Goal: Task Accomplishment & Management: Manage account settings

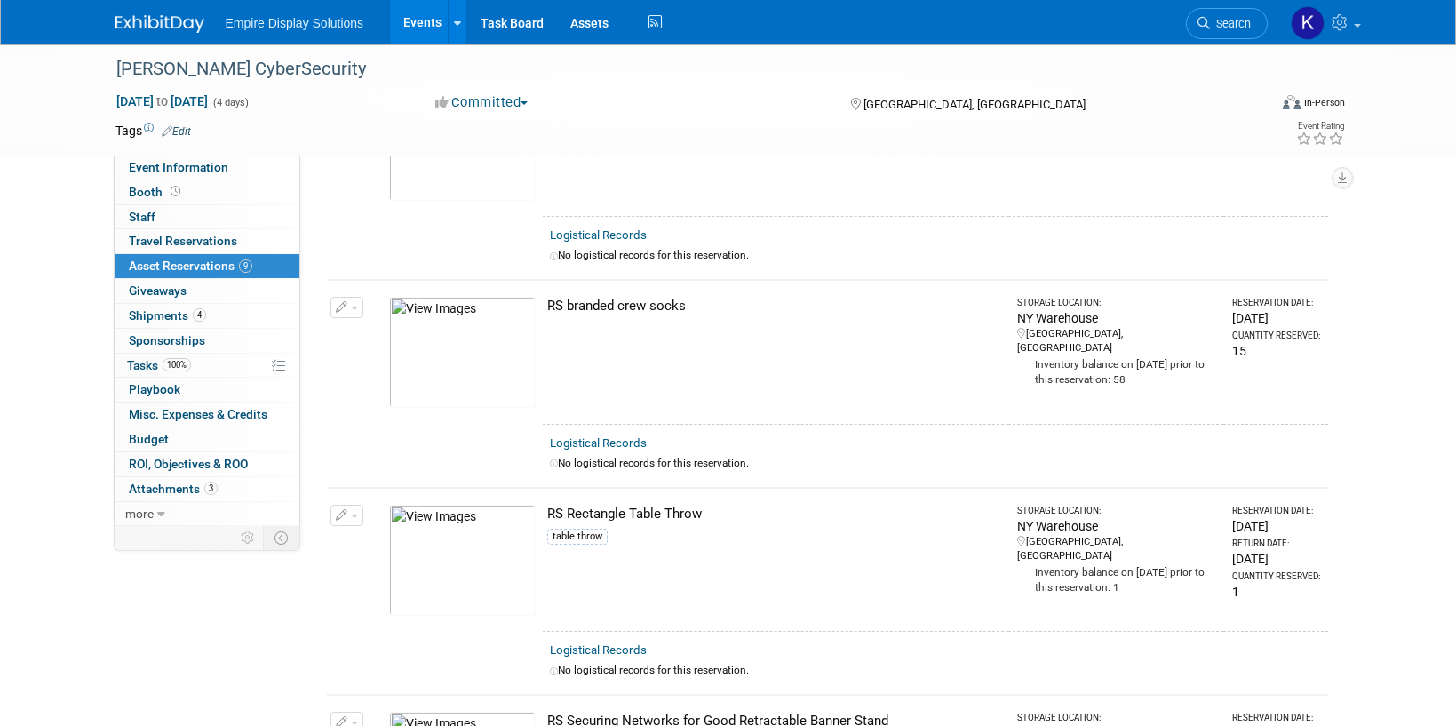
scroll to position [1001, 0]
click at [169, 28] on img at bounding box center [159, 24] width 89 height 18
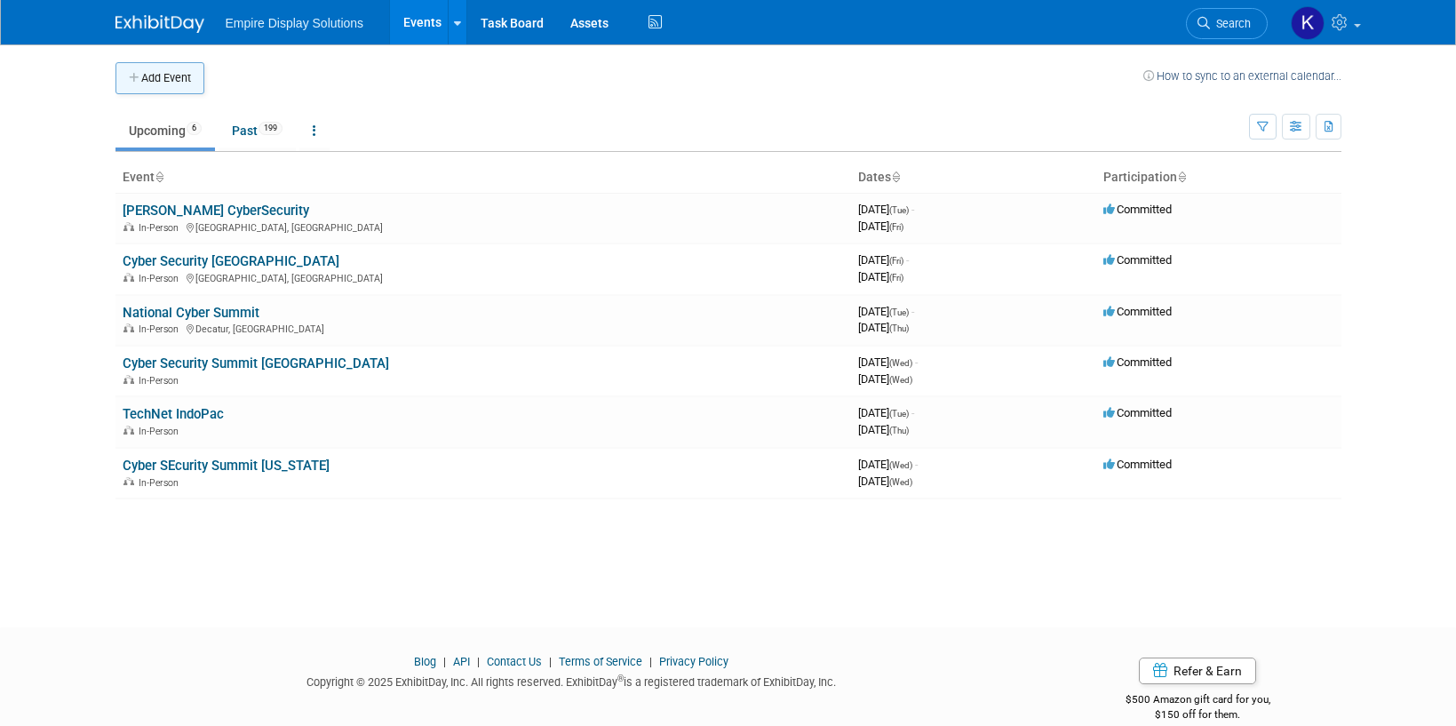
click at [152, 76] on button "Add Event" at bounding box center [159, 78] width 89 height 32
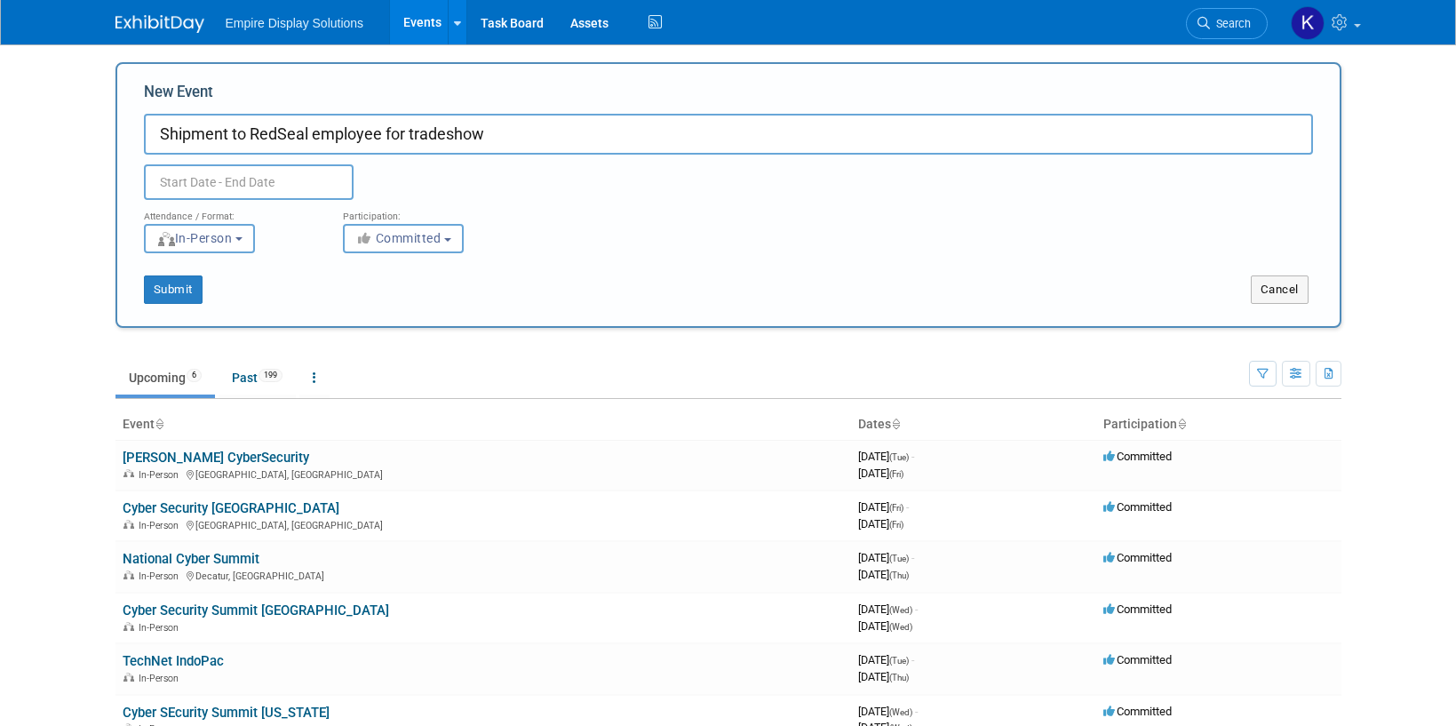
type input "Shipment to RedSeal employee for tradeshow"
click at [217, 182] on input "text" at bounding box center [249, 182] width 210 height 36
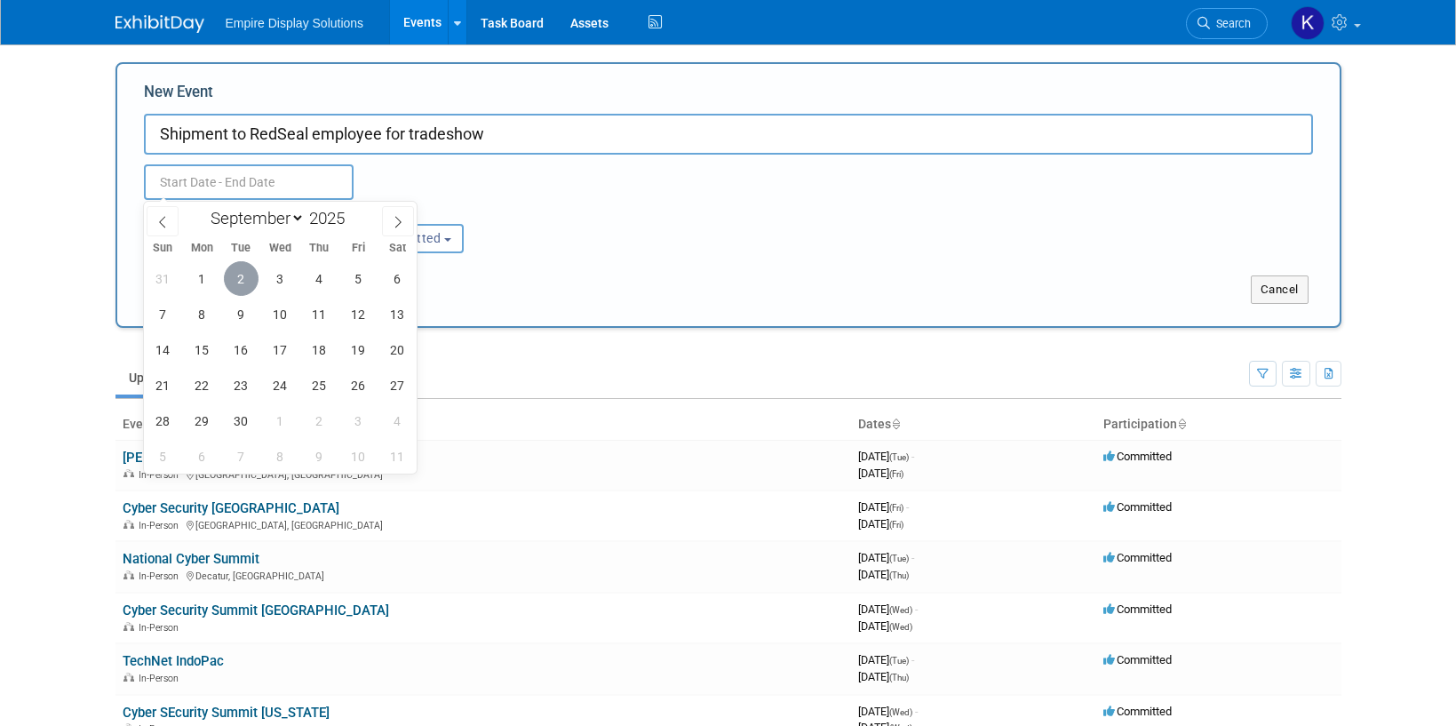
click at [245, 277] on span "2" at bounding box center [241, 278] width 35 height 35
click at [279, 279] on span "3" at bounding box center [280, 278] width 35 height 35
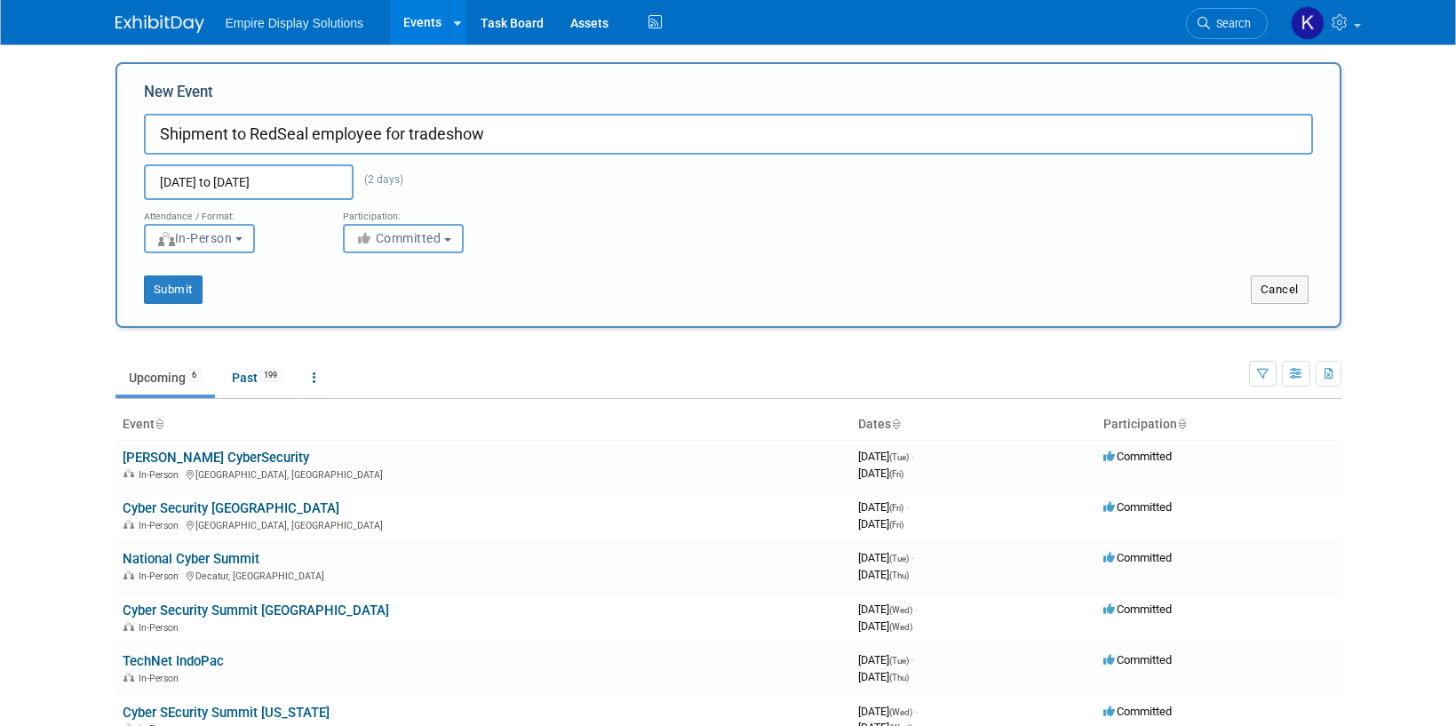
click at [252, 194] on input "Sep 2, 2025 to Sep 3, 2025" at bounding box center [249, 182] width 210 height 36
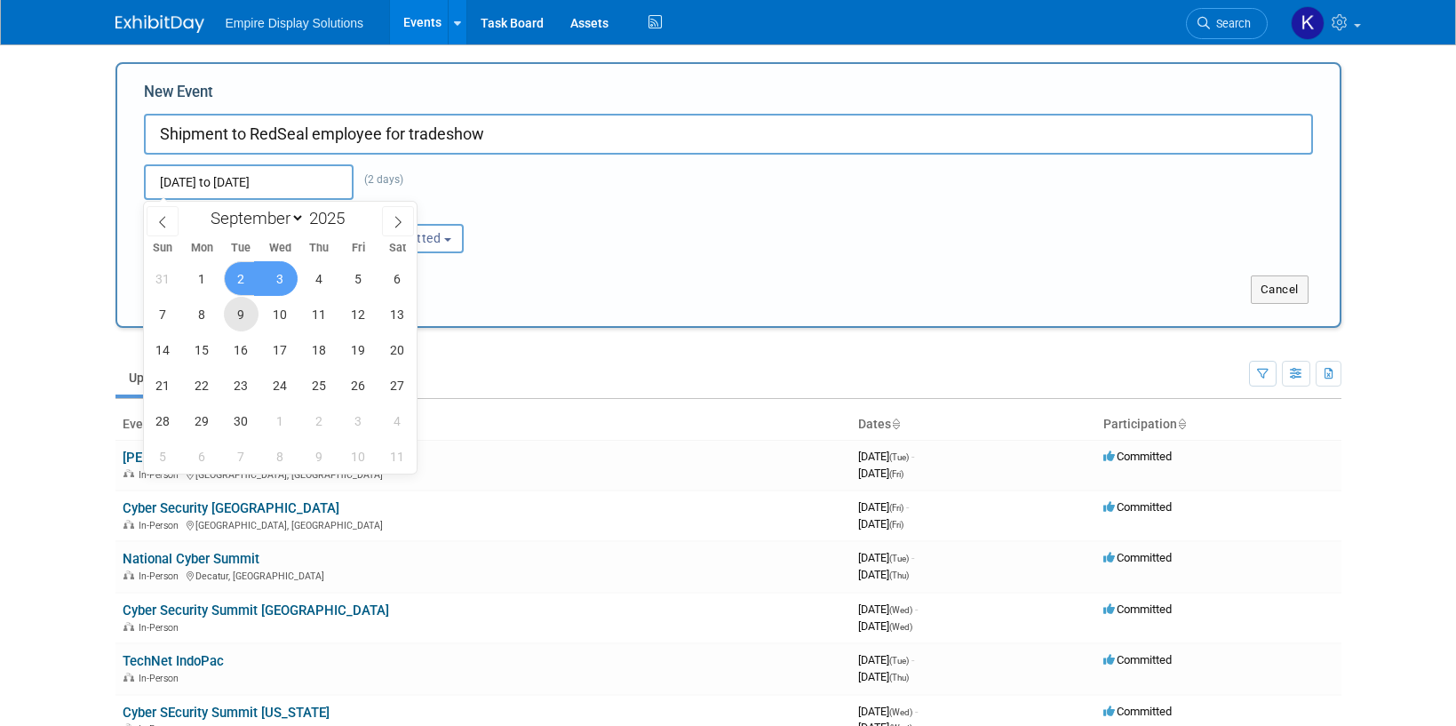
click at [245, 318] on span "9" at bounding box center [241, 314] width 35 height 35
click at [241, 309] on span "9" at bounding box center [241, 314] width 35 height 35
type input "[DATE] to [DATE]"
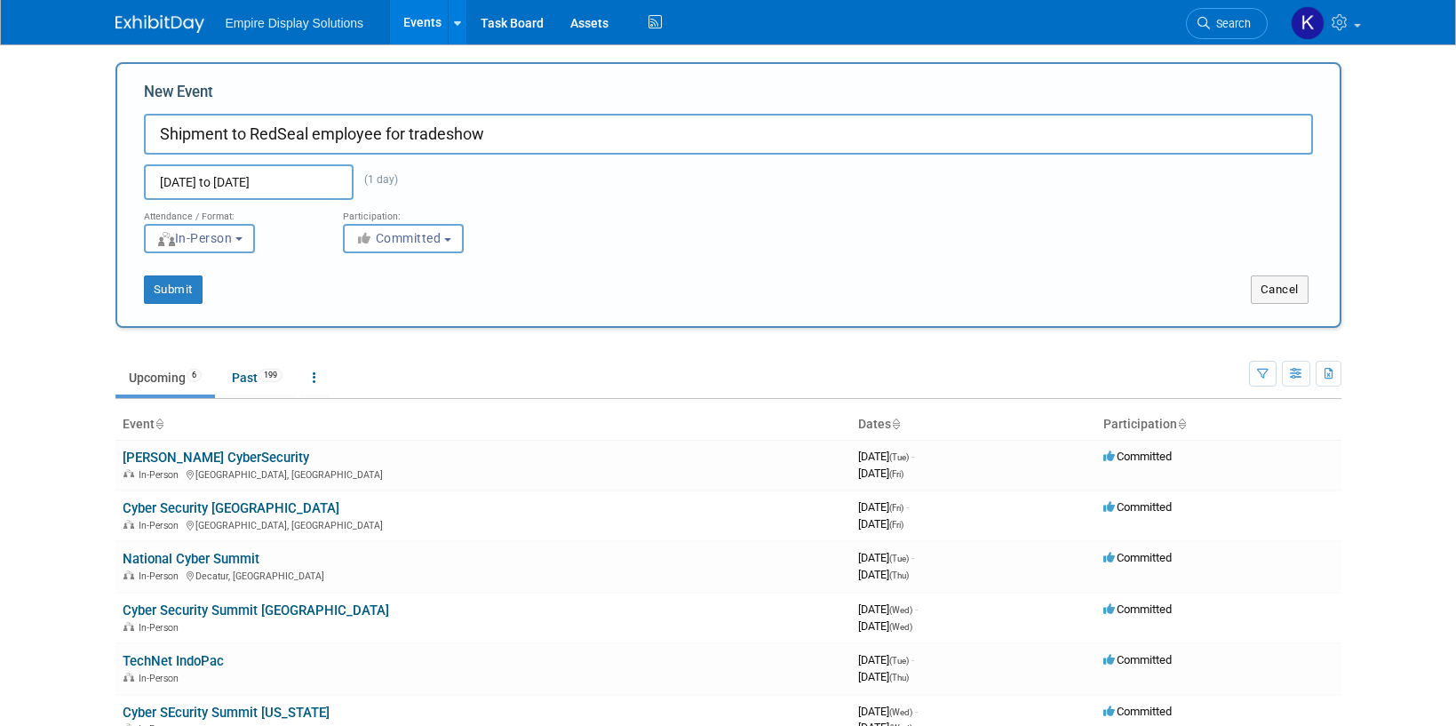
click at [209, 261] on div "Submit Cancel" at bounding box center [729, 278] width 1196 height 51
click at [217, 242] on span "In-Person" at bounding box center [194, 238] width 76 height 14
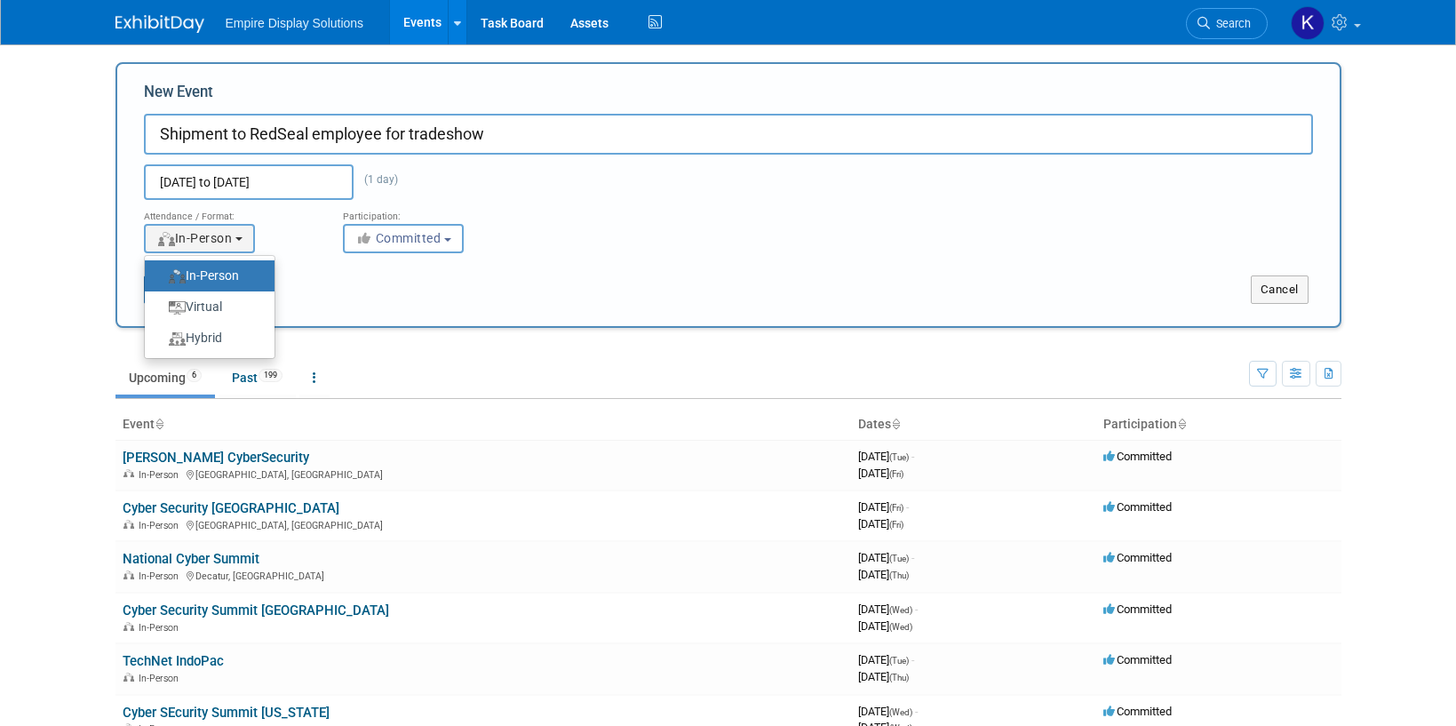
click at [310, 255] on div "Submit Cancel" at bounding box center [729, 278] width 1196 height 51
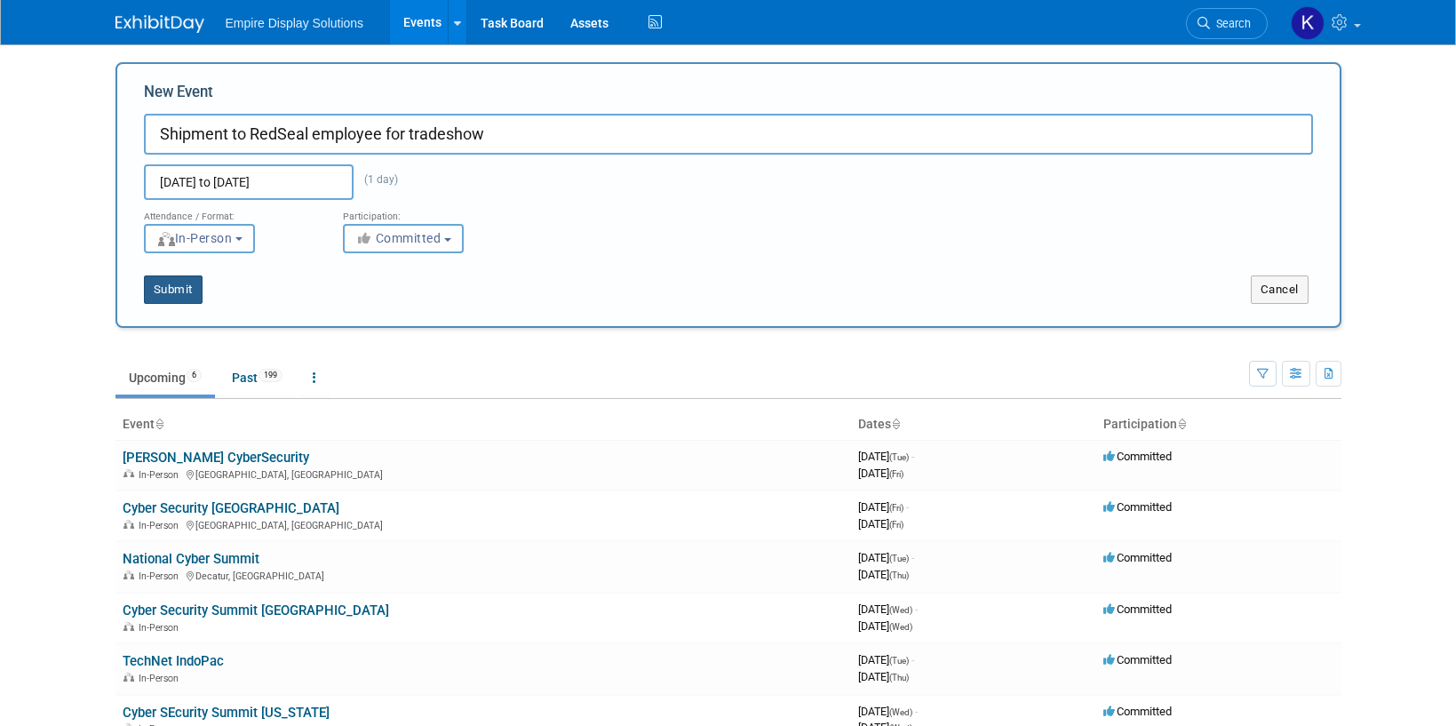
click at [187, 285] on button "Submit" at bounding box center [173, 289] width 59 height 28
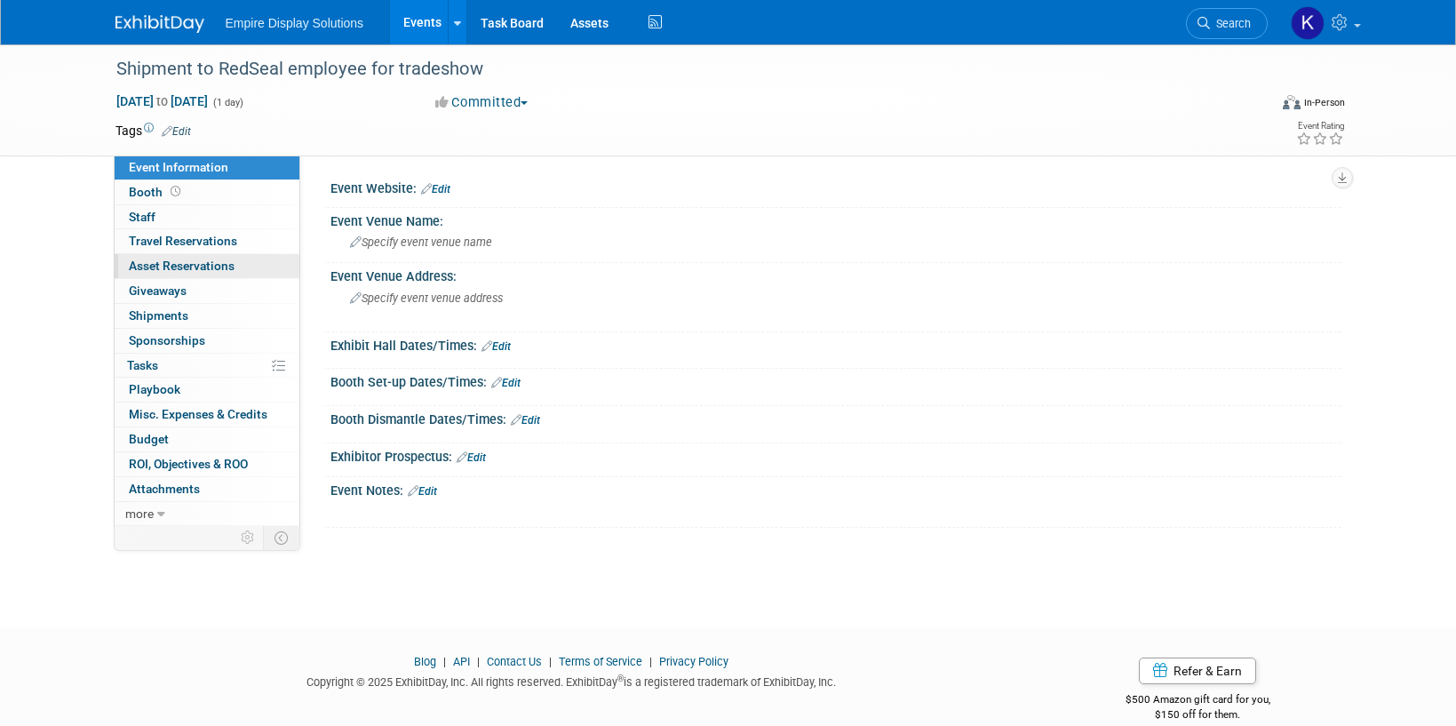
click at [198, 269] on span "Asset Reservations 0" at bounding box center [182, 265] width 106 height 14
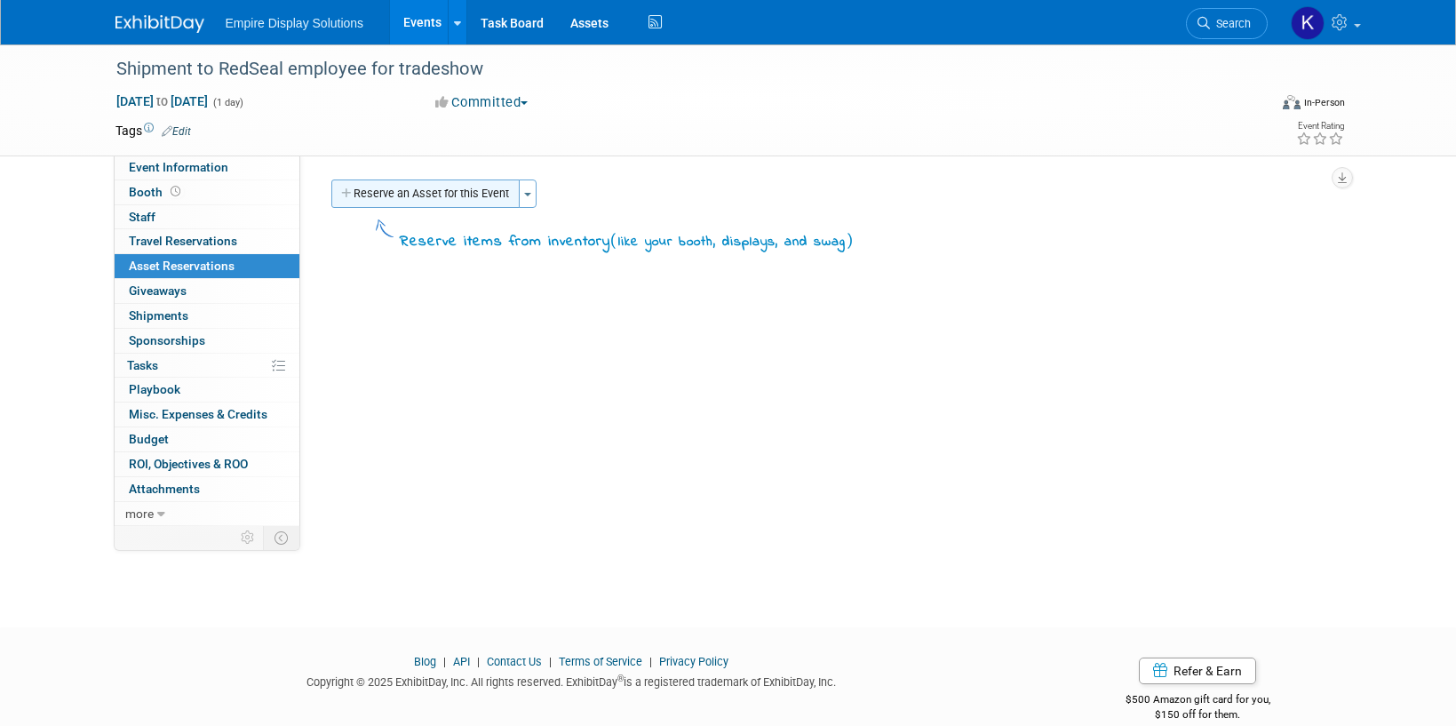
click at [478, 200] on button "Reserve an Asset for this Event" at bounding box center [425, 193] width 188 height 28
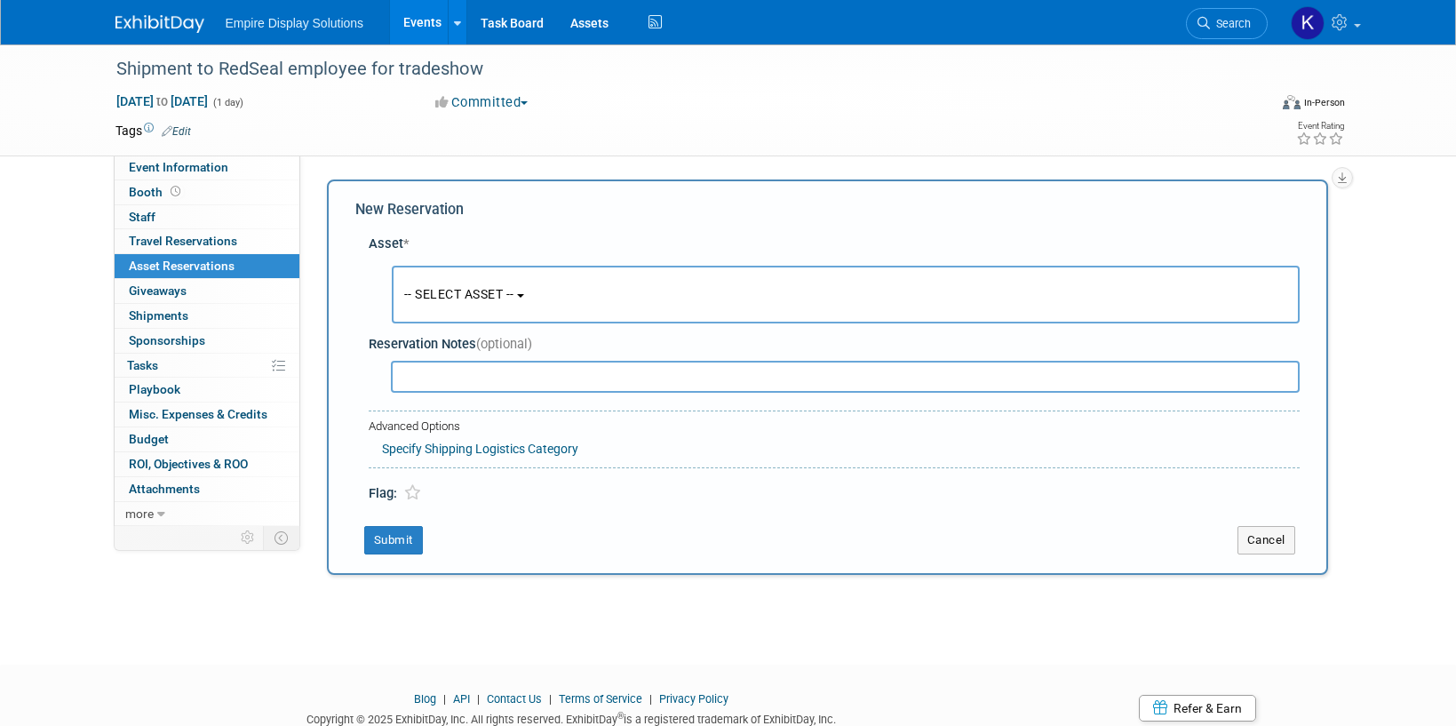
scroll to position [17, 0]
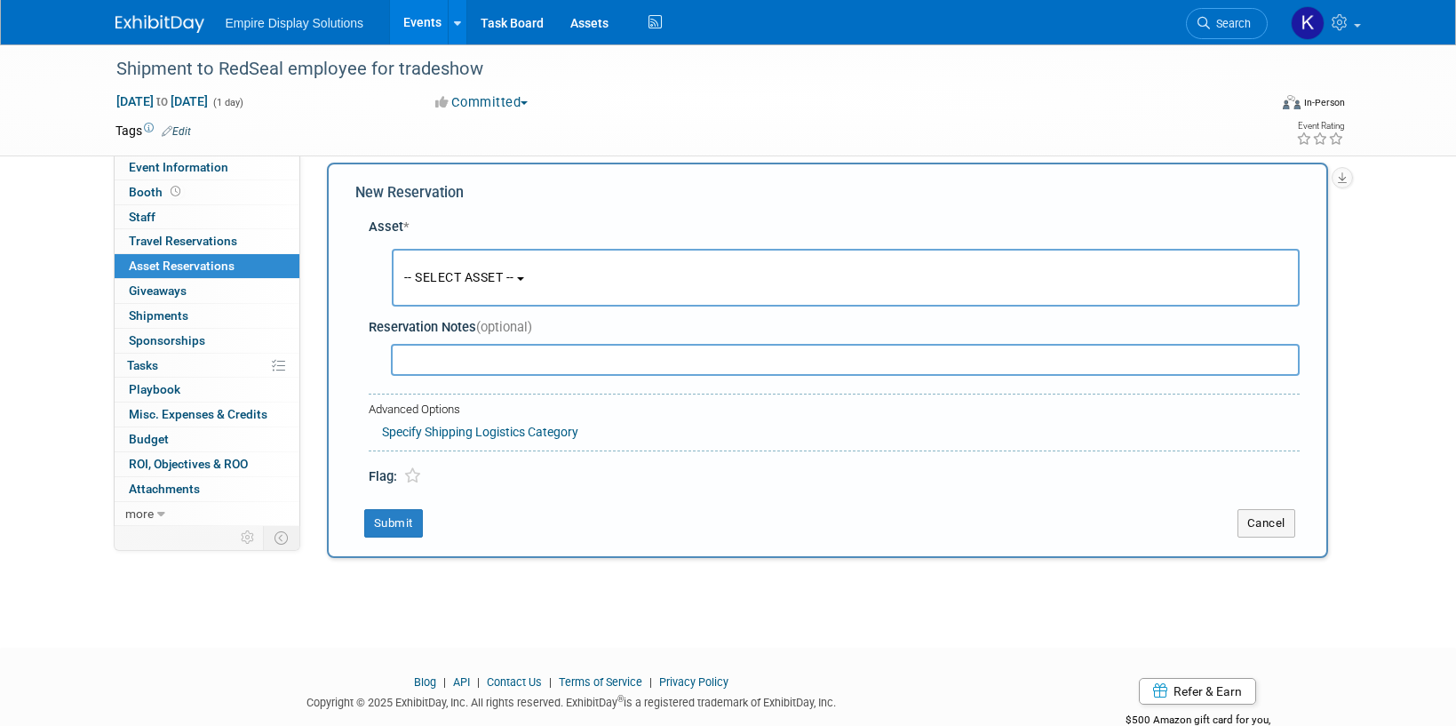
click at [438, 272] on span "-- SELECT ASSET --" at bounding box center [459, 277] width 110 height 14
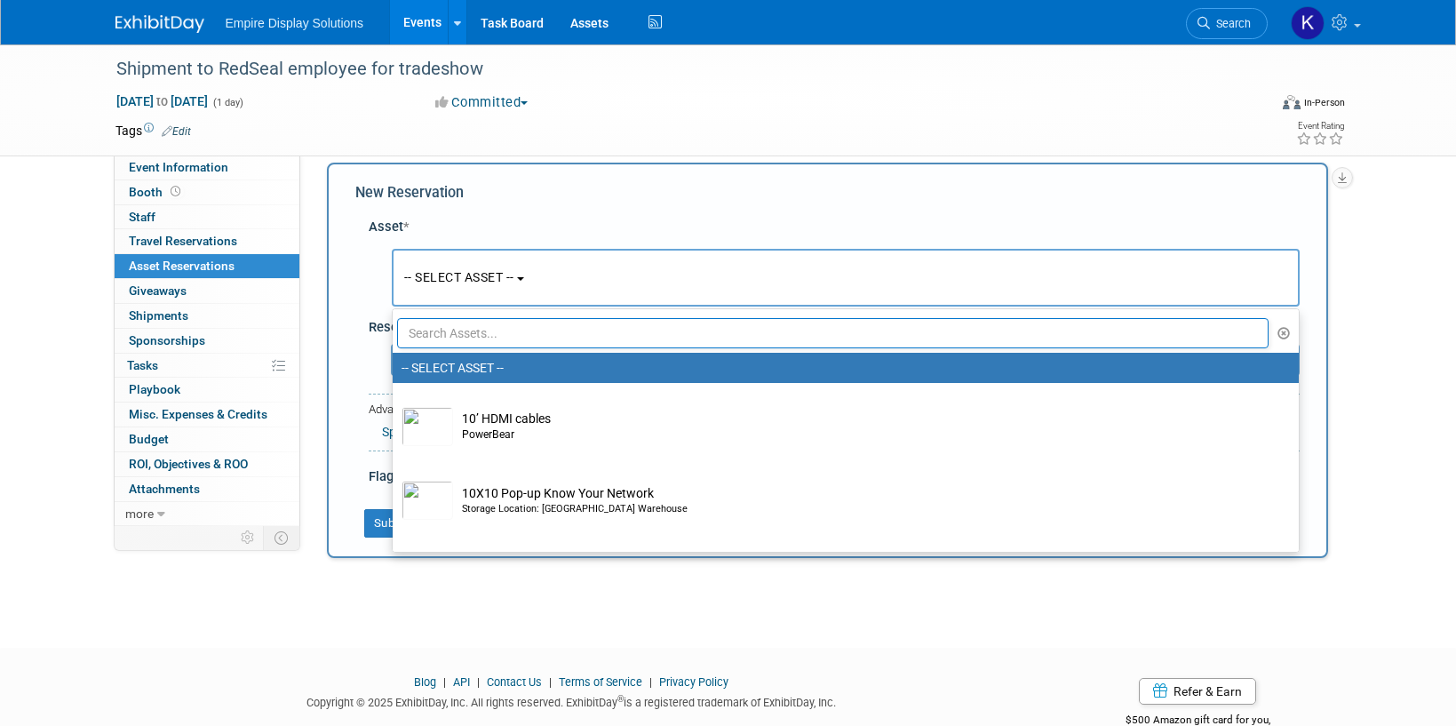
click at [486, 336] on input "text" at bounding box center [833, 333] width 872 height 30
type input "stop"
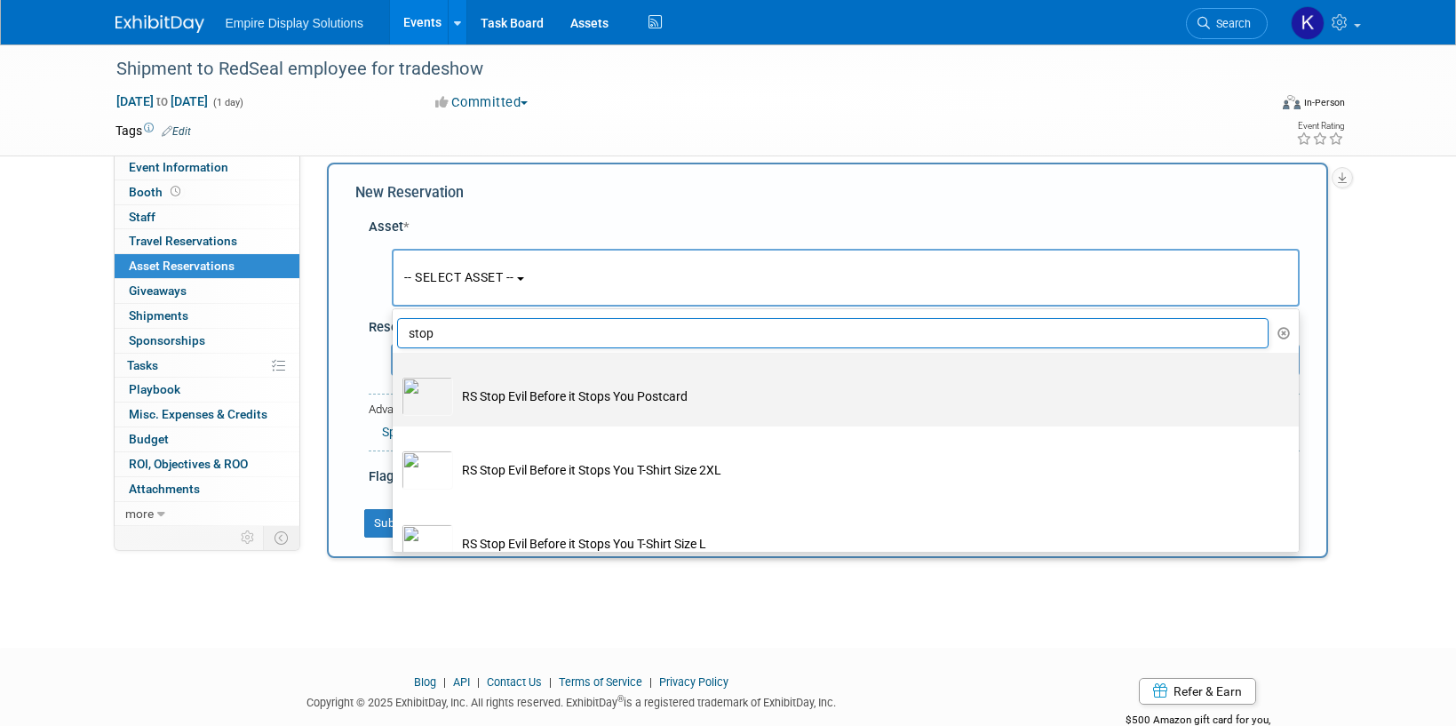
click at [537, 397] on td "RS Stop Evil Before it Stops You Postcard" at bounding box center [858, 396] width 810 height 39
click at [395, 374] on input "RS Stop Evil Before it Stops You Postcard" at bounding box center [390, 368] width 12 height 12
select select "10729190"
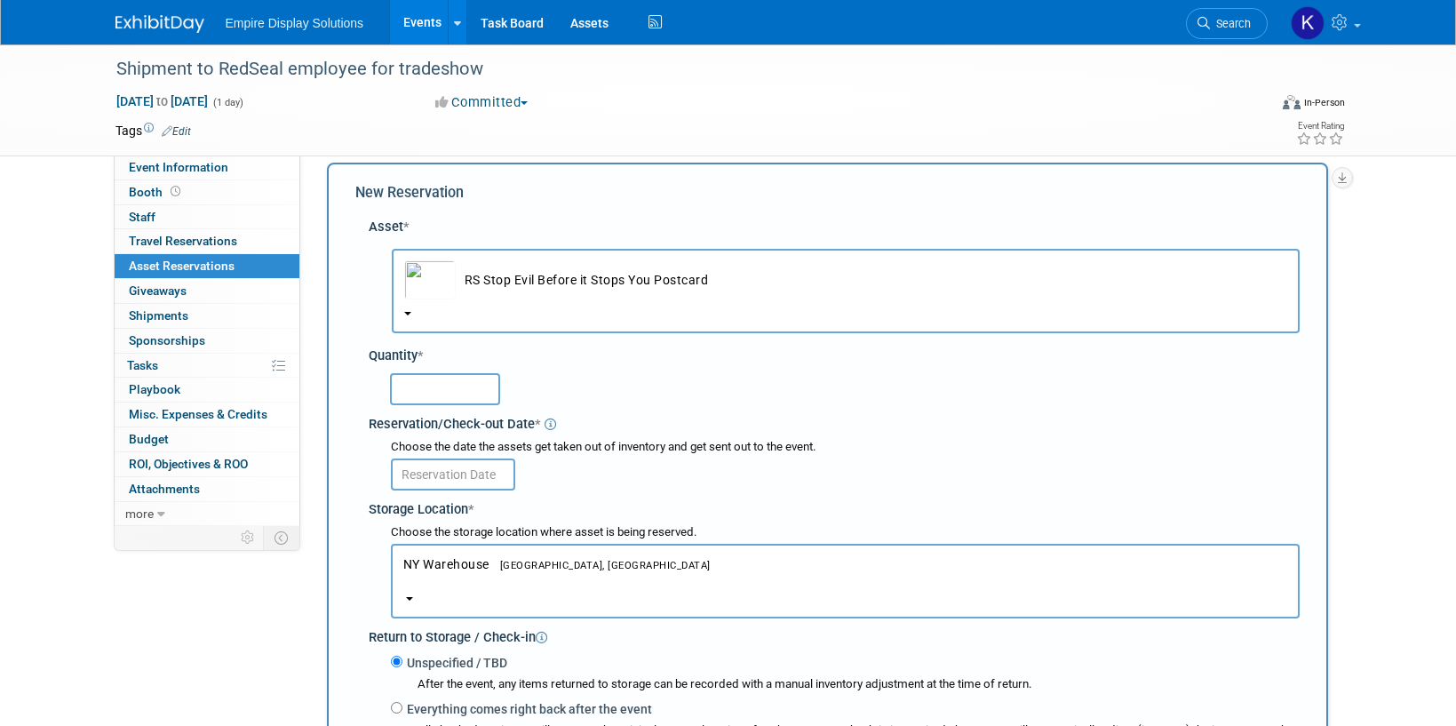
click at [463, 389] on input "text" at bounding box center [445, 389] width 110 height 32
type input "35"
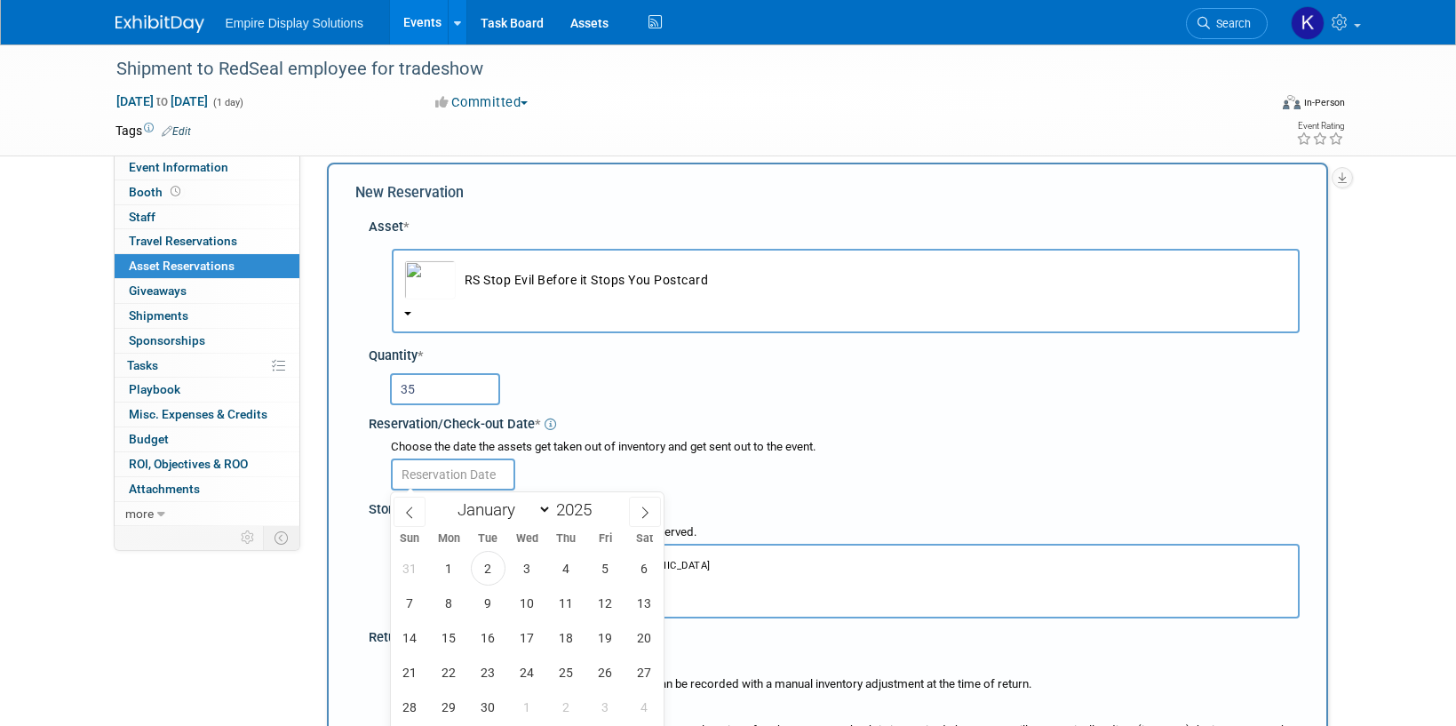
click at [449, 473] on input "text" at bounding box center [453, 474] width 124 height 32
click at [537, 571] on span "3" at bounding box center [527, 568] width 35 height 35
type input "Sep 3, 2025"
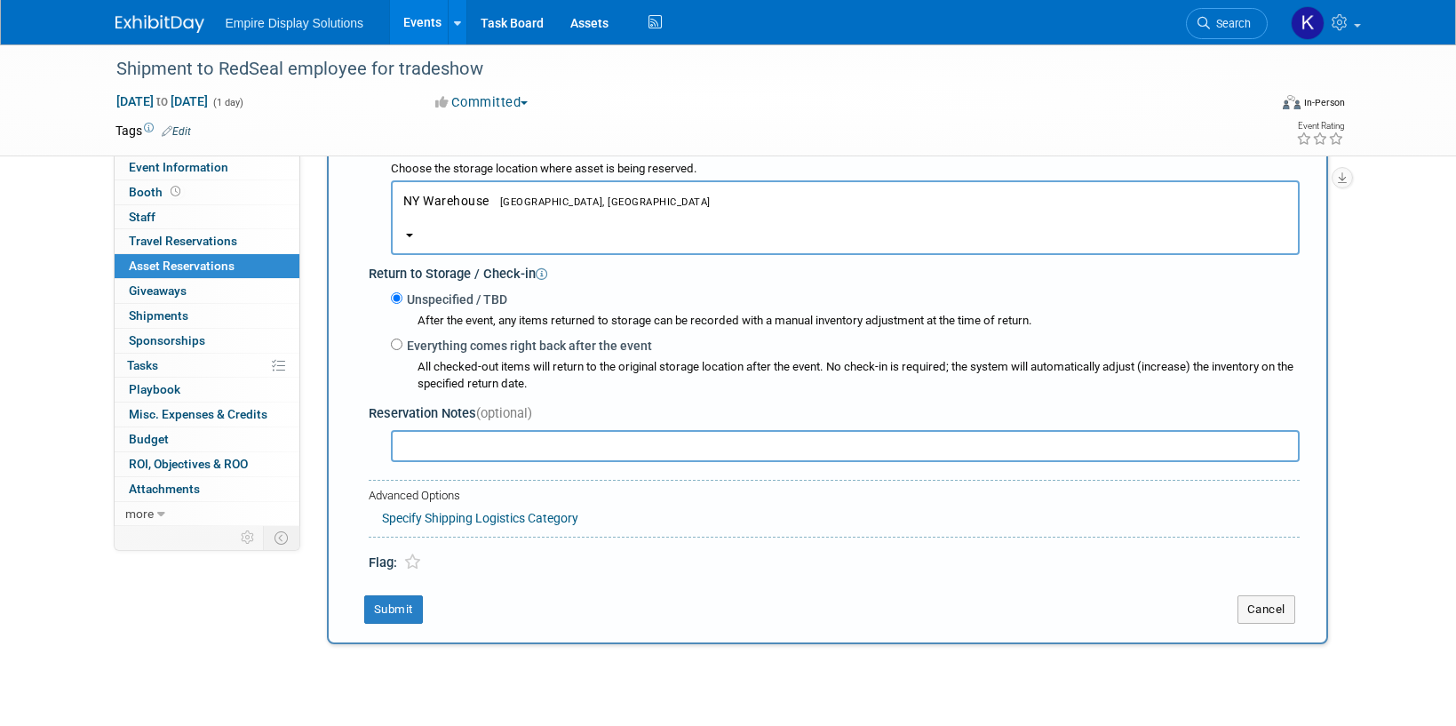
scroll to position [513, 0]
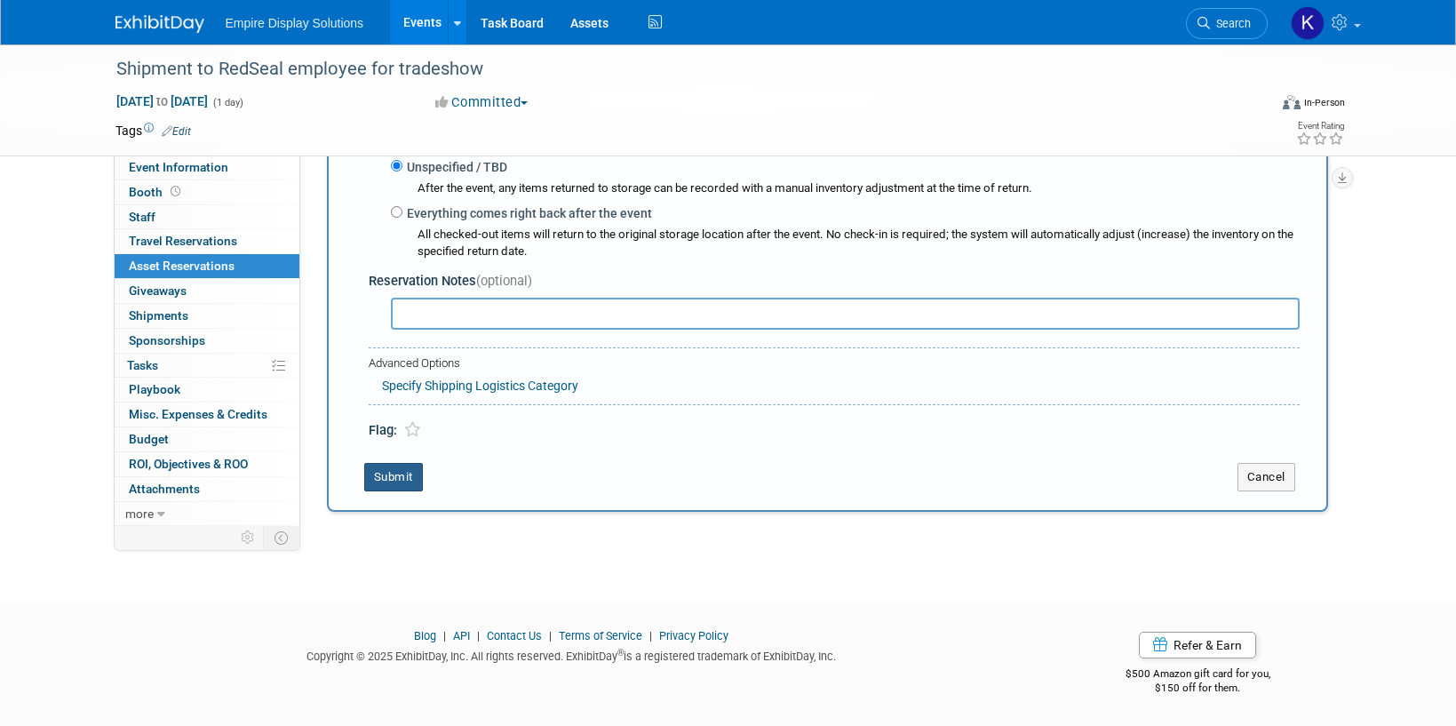
click at [410, 477] on button "Submit" at bounding box center [393, 477] width 59 height 28
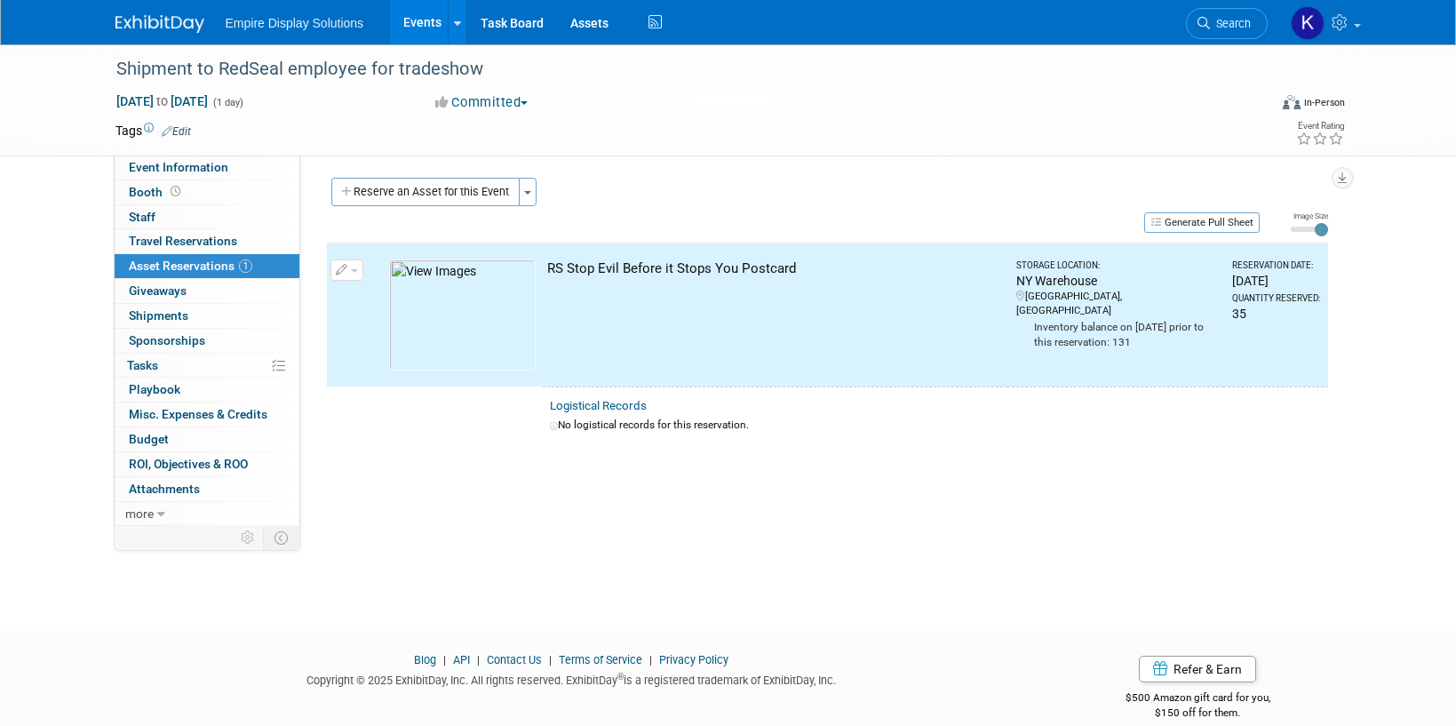
scroll to position [0, 0]
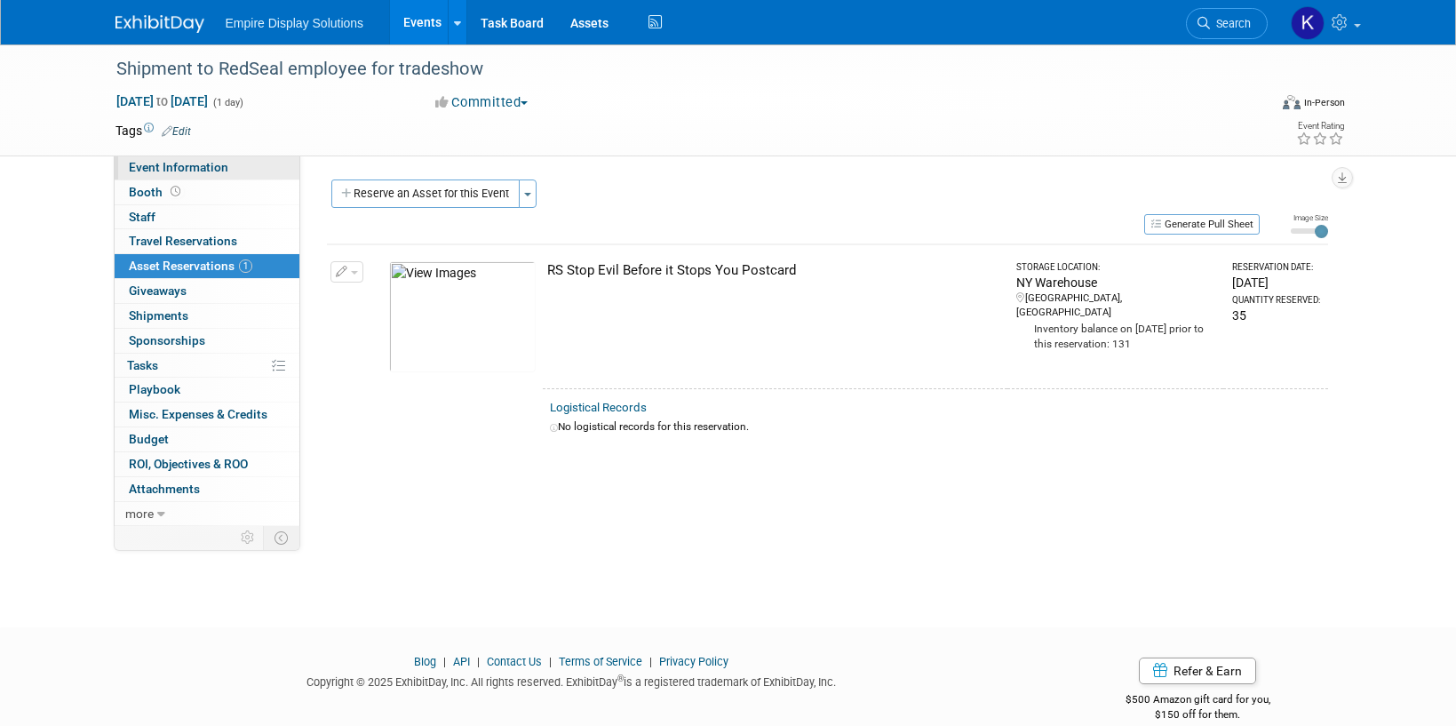
click at [187, 165] on span "Event Information" at bounding box center [178, 167] width 99 height 14
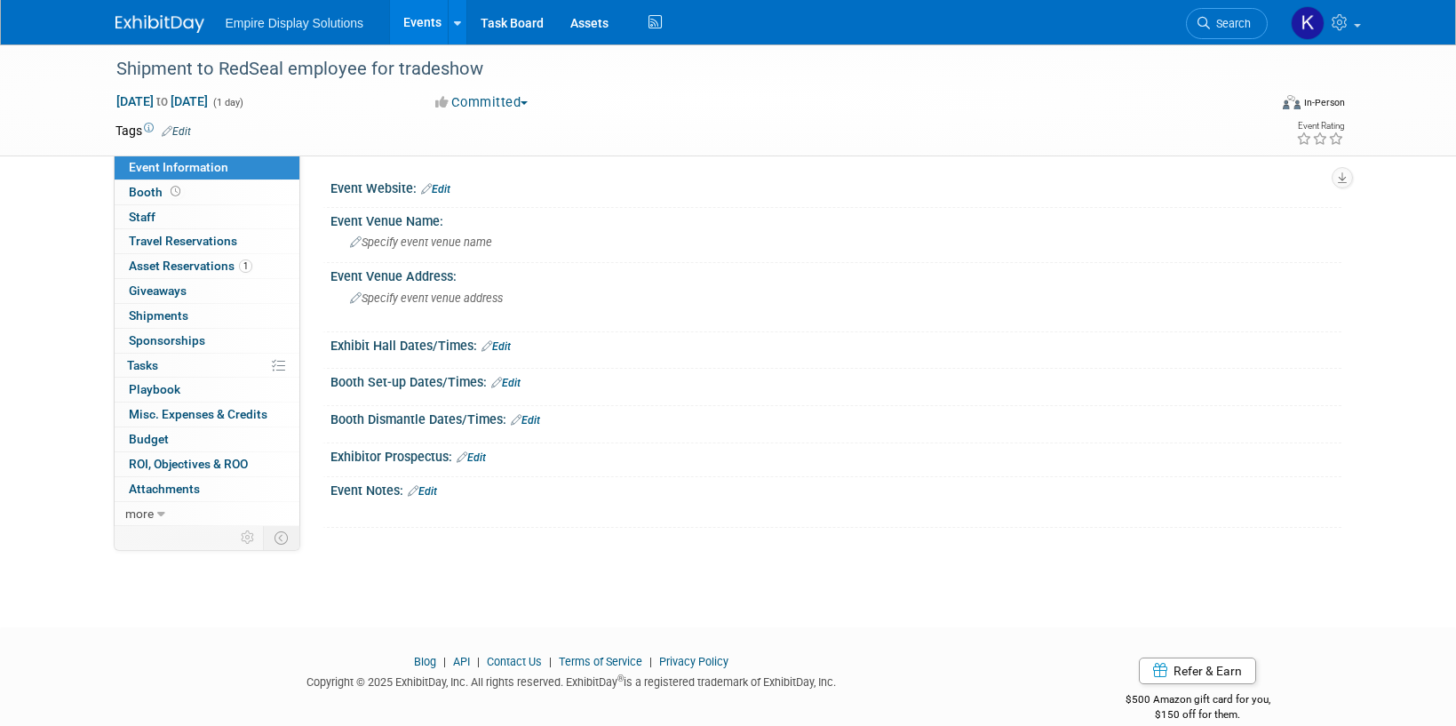
click at [428, 487] on link "Edit" at bounding box center [422, 491] width 29 height 12
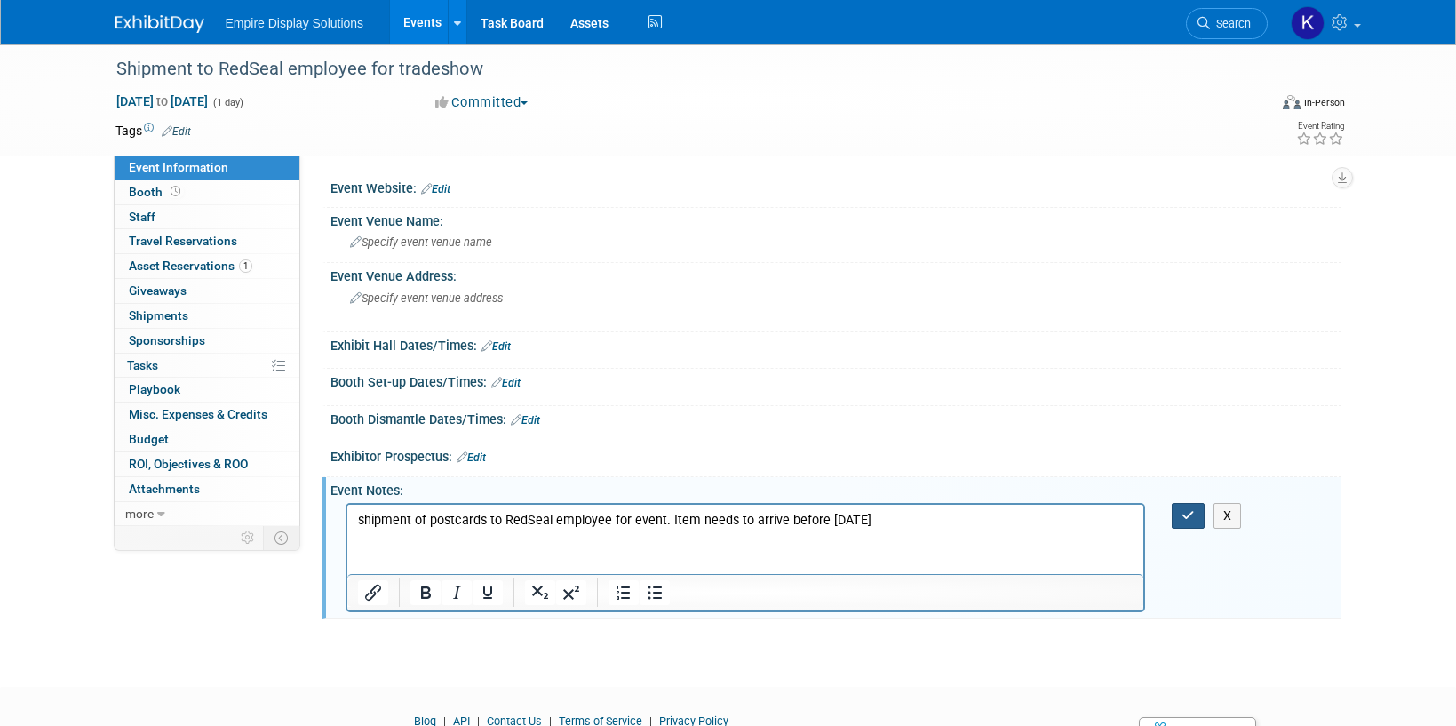
click at [1189, 504] on button "button" at bounding box center [1188, 516] width 33 height 26
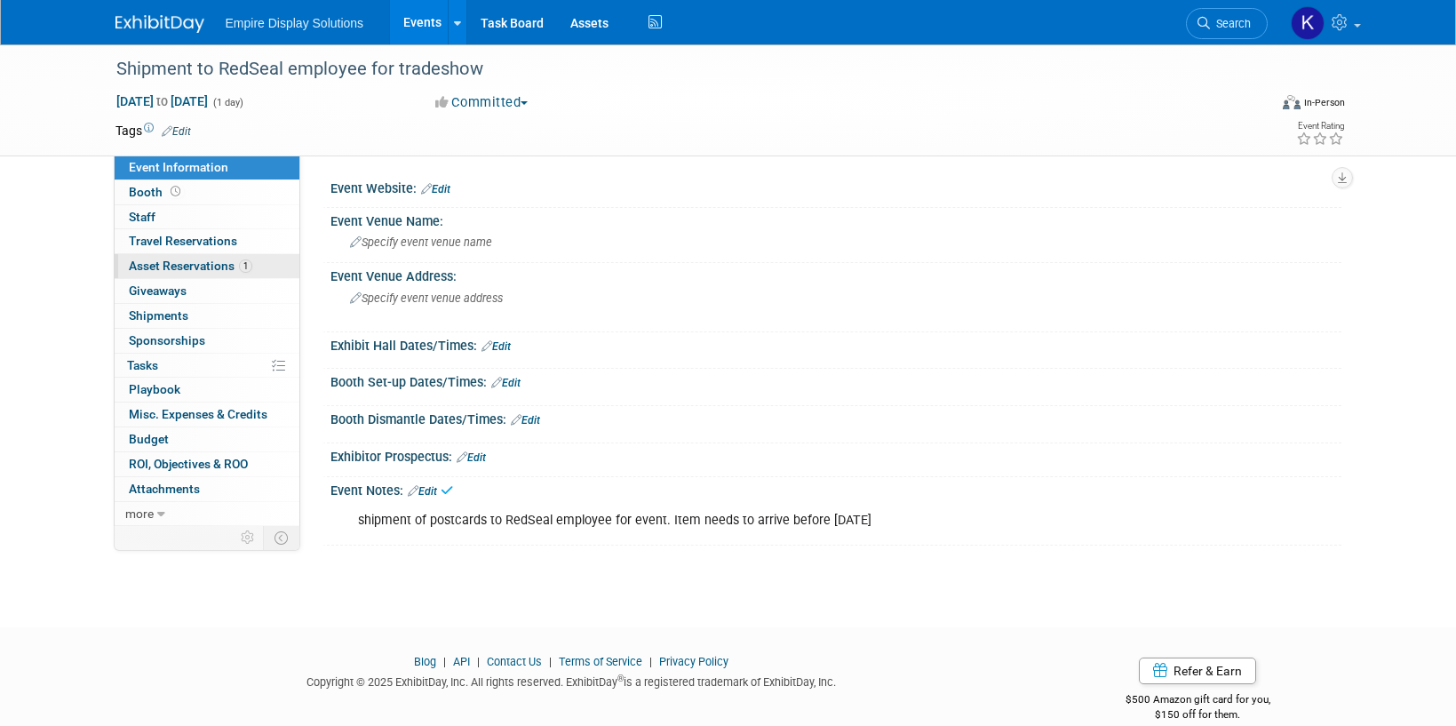
click at [211, 266] on span "Asset Reservations 1" at bounding box center [190, 265] width 123 height 14
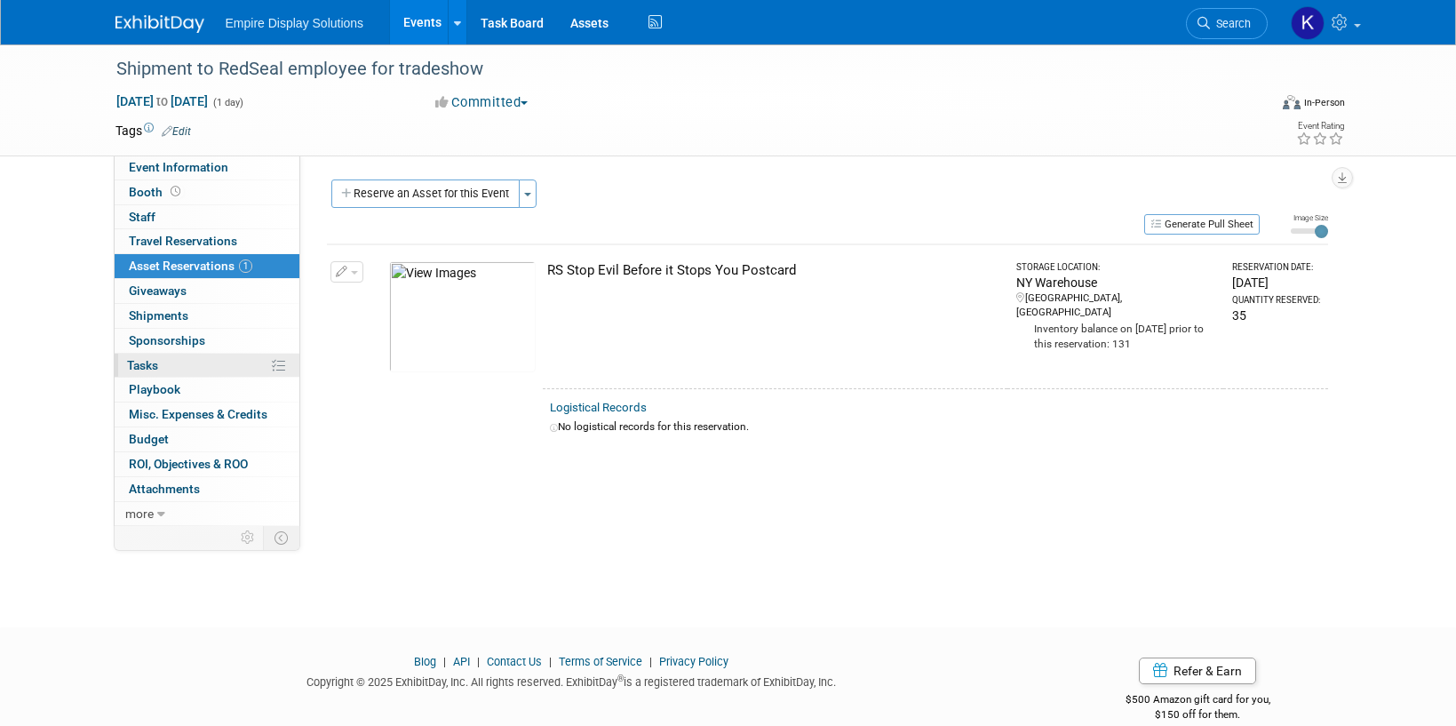
click at [167, 368] on link "0% Tasks 0%" at bounding box center [207, 366] width 185 height 24
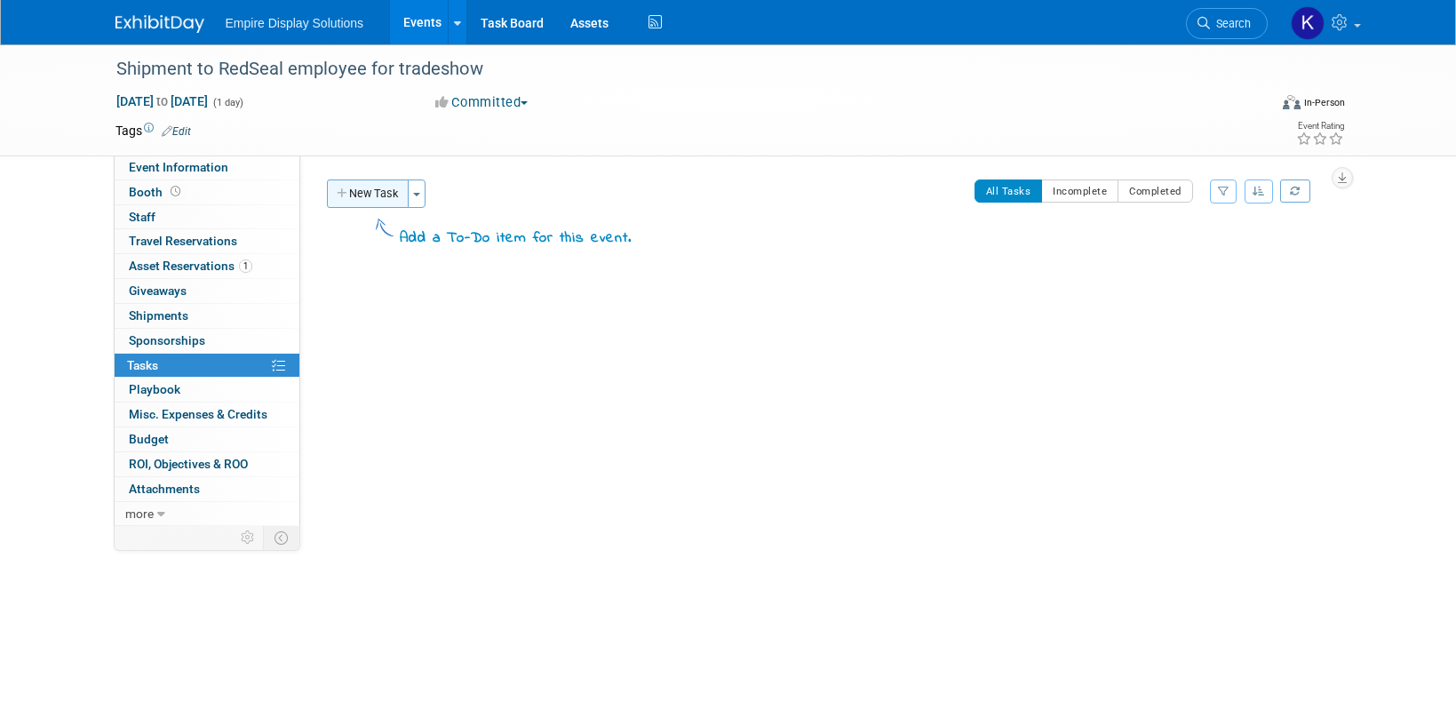
click at [370, 192] on button "New Task" at bounding box center [368, 193] width 82 height 28
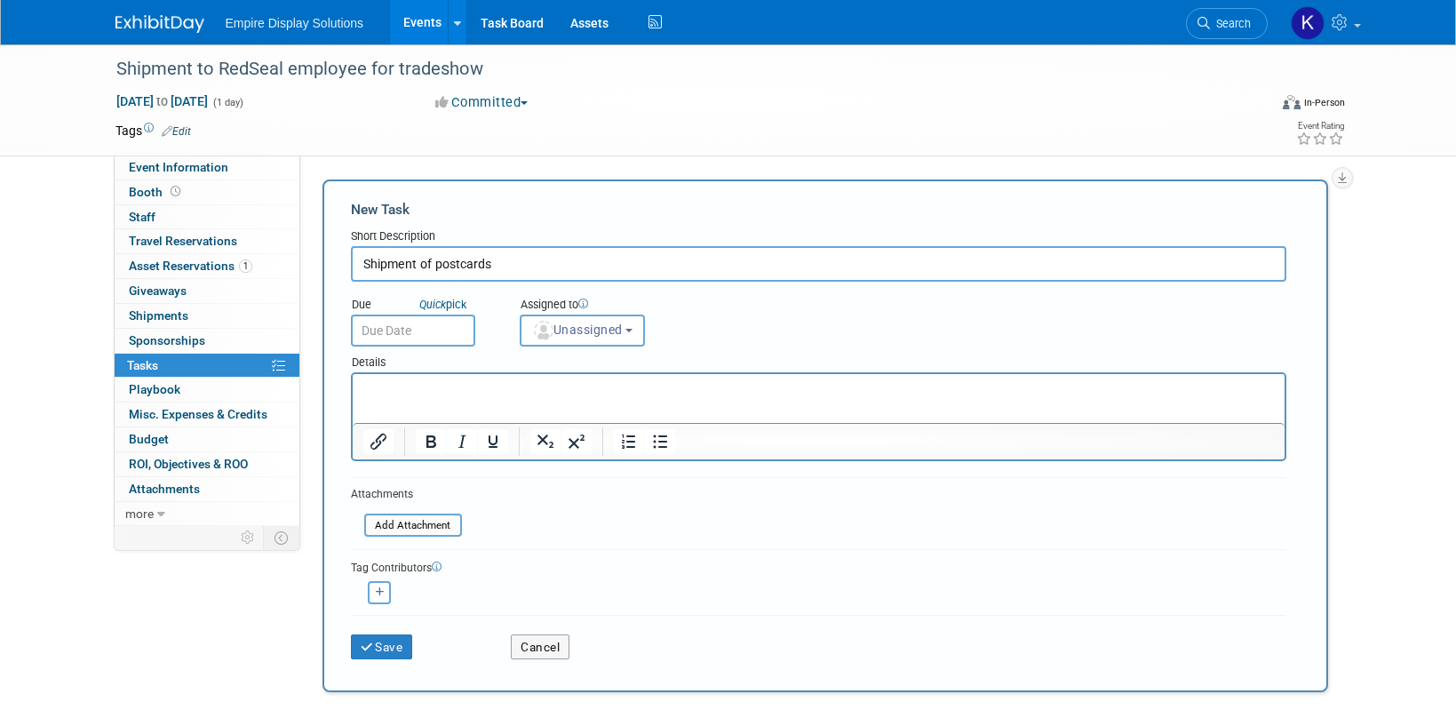
type input "Shipment of postcards"
click at [380, 317] on input "text" at bounding box center [413, 330] width 124 height 32
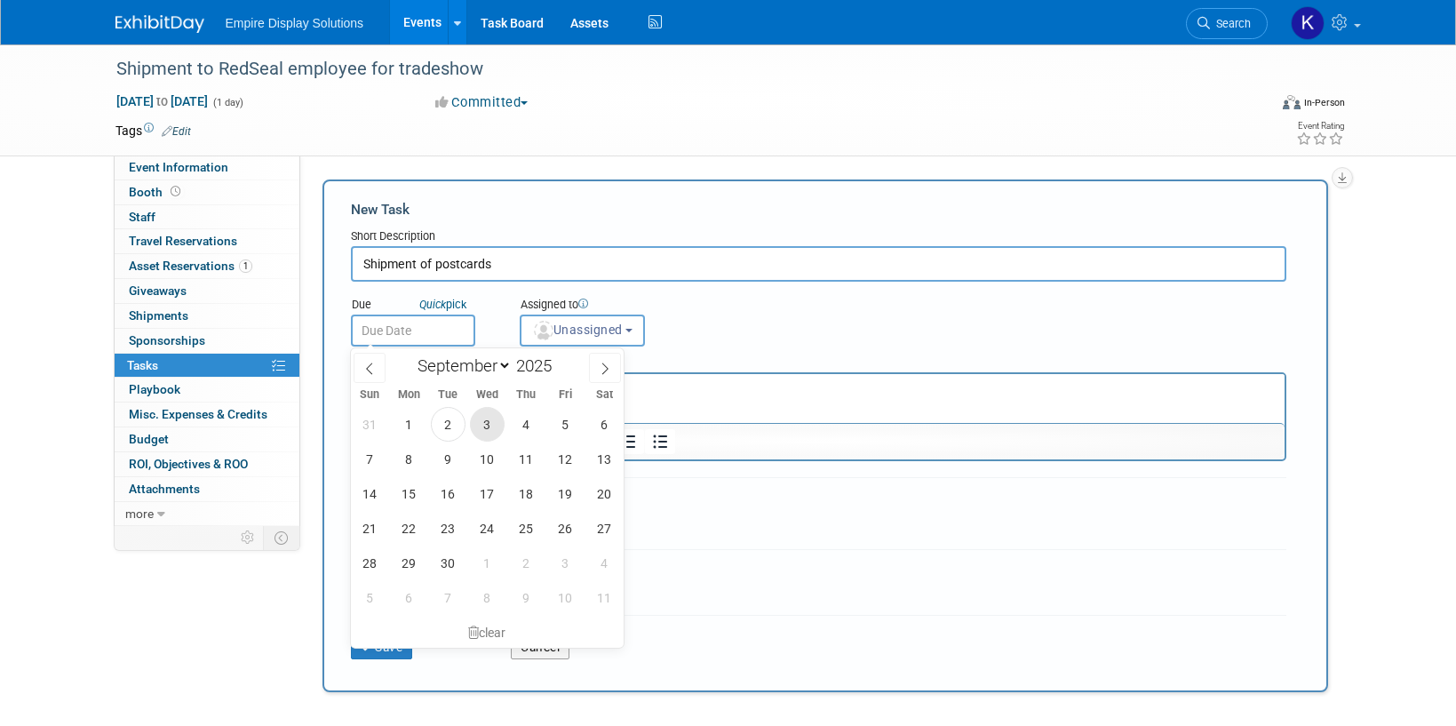
click at [495, 428] on span "3" at bounding box center [487, 424] width 35 height 35
type input "Sep 3, 2025"
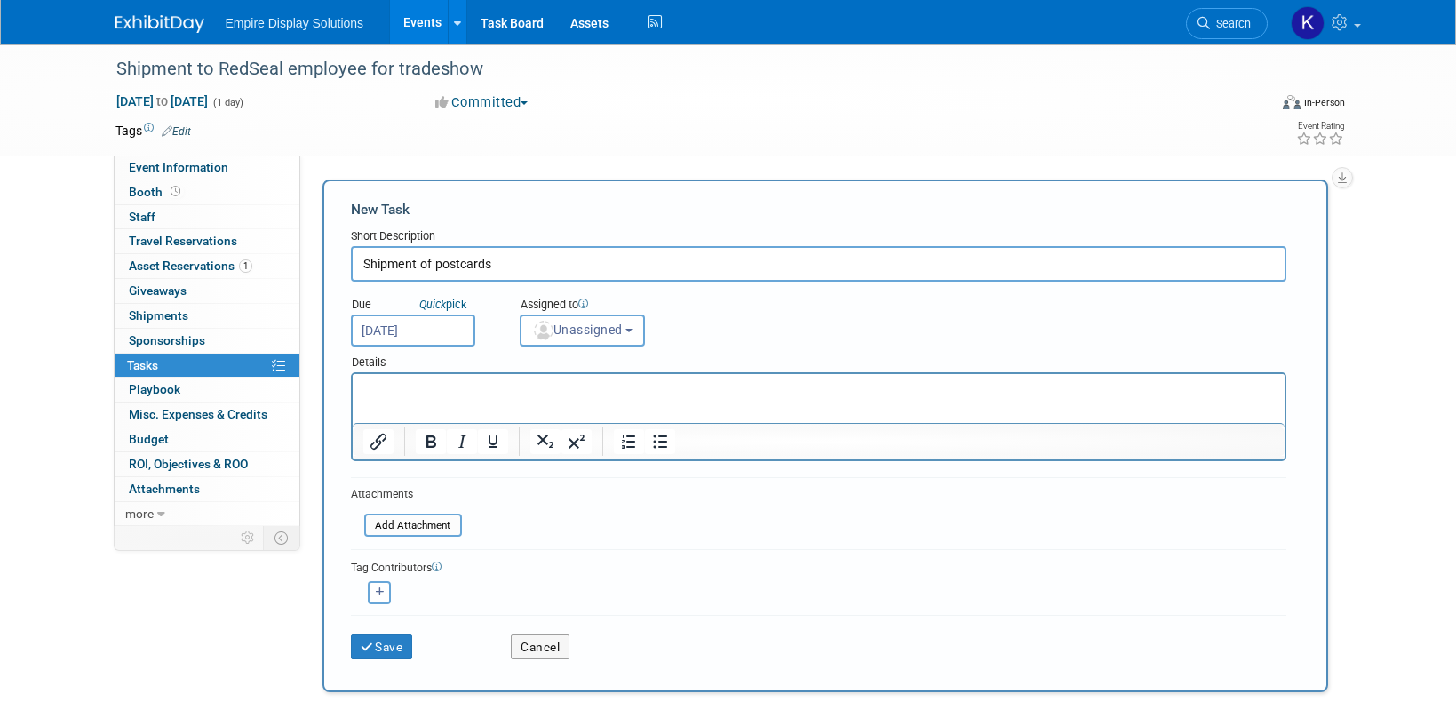
click at [386, 385] on p "Rich Text Area. Press ALT-0 for help." at bounding box center [817, 390] width 911 height 18
click at [572, 332] on span "Unassigned" at bounding box center [577, 329] width 91 height 14
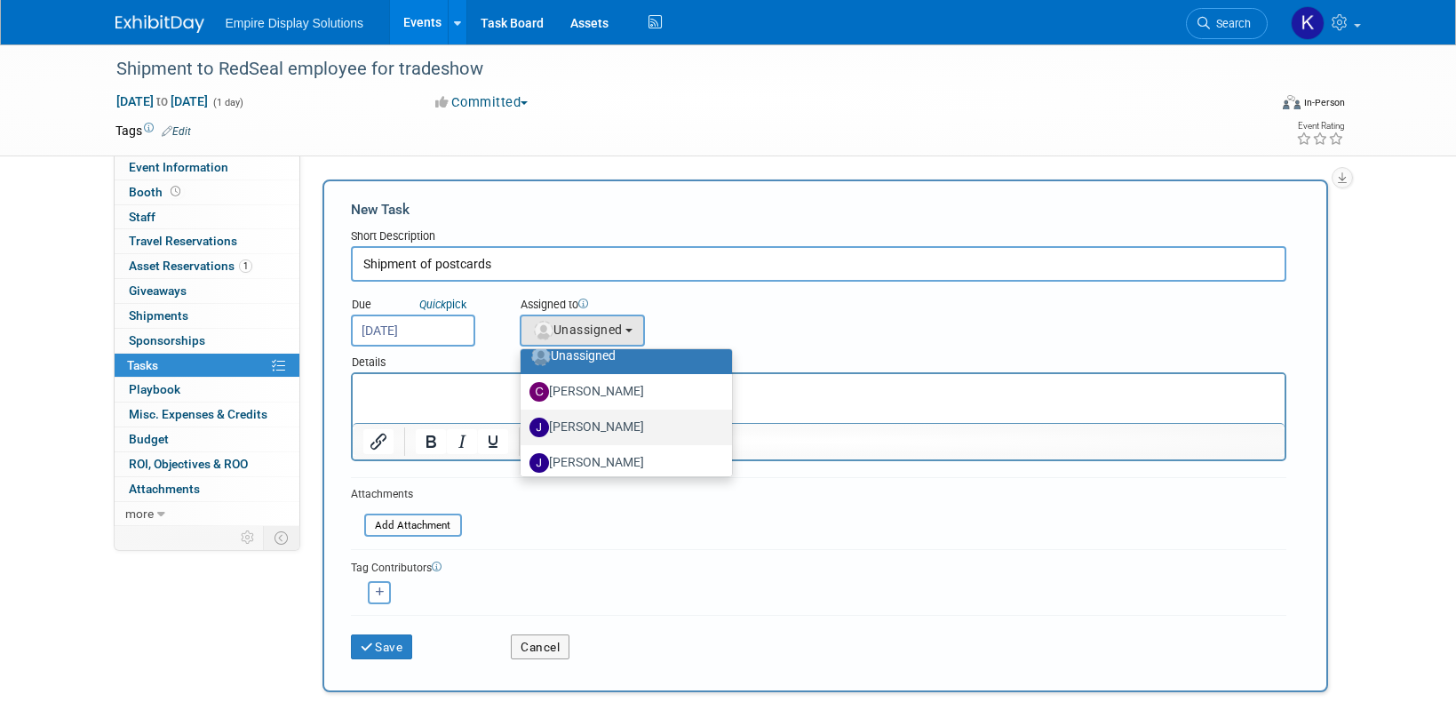
scroll to position [73, 0]
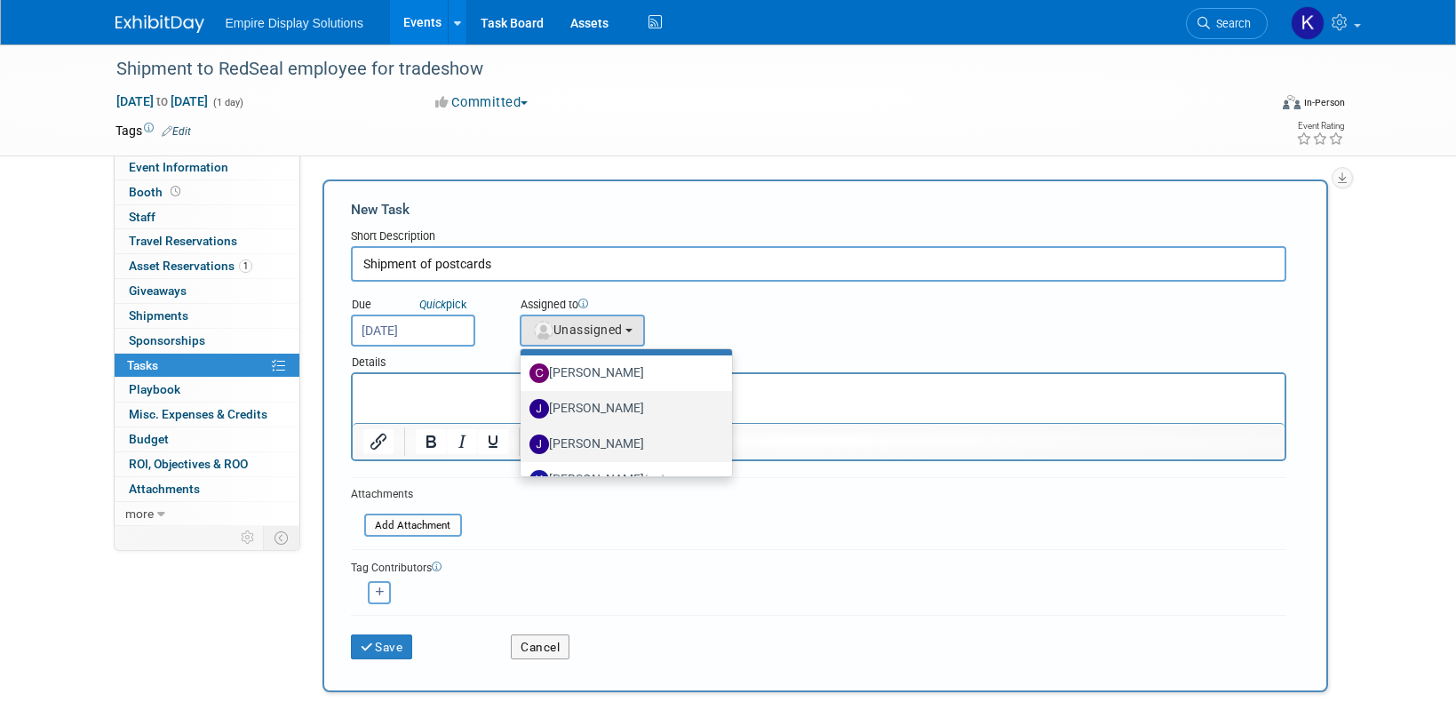
click at [593, 440] on label "Jessica Luyster" at bounding box center [622, 444] width 186 height 28
click at [523, 440] on input "Jessica Luyster" at bounding box center [518, 442] width 12 height 12
select select "d4550efa-913f-4d0f-84b6-87a8ca23c31c"
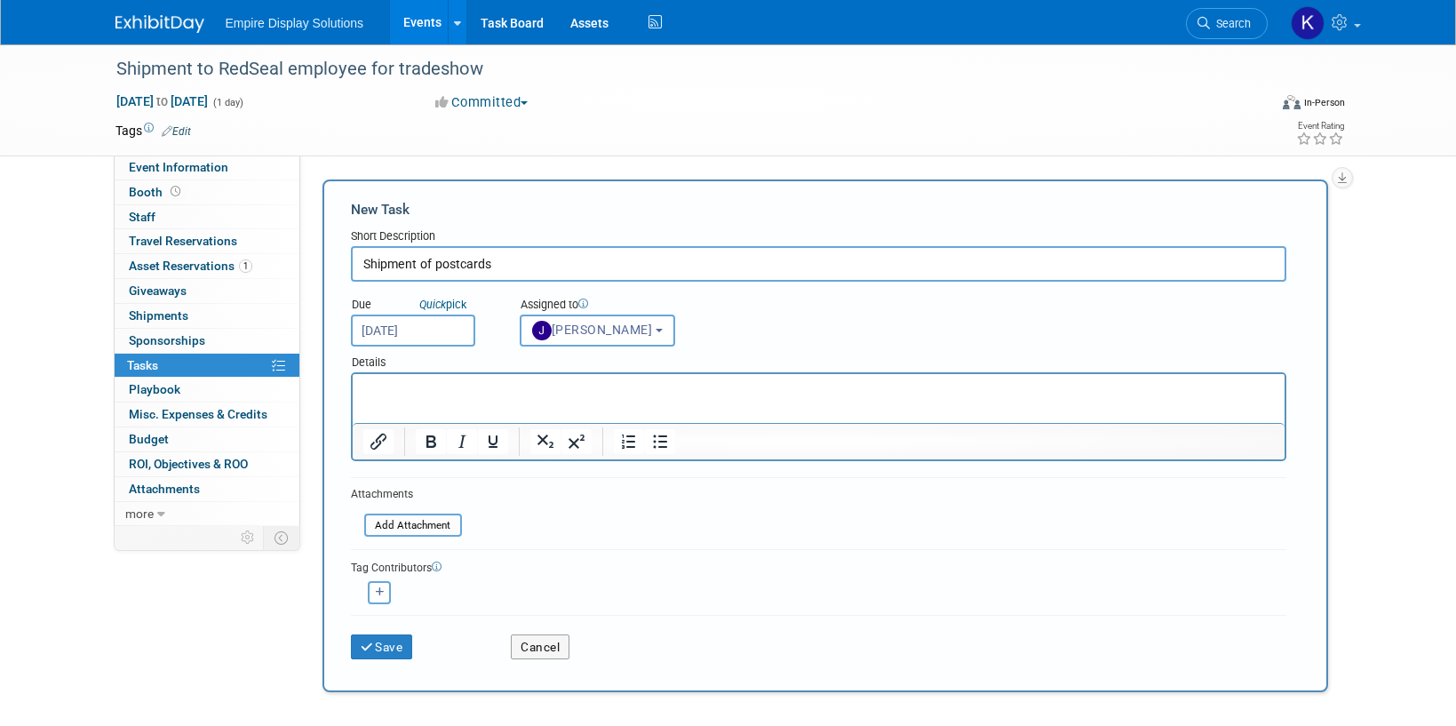
click at [487, 385] on p "Rich Text Area. Press ALT-0 for help." at bounding box center [817, 390] width 911 height 18
click at [402, 641] on button "Save" at bounding box center [382, 646] width 62 height 25
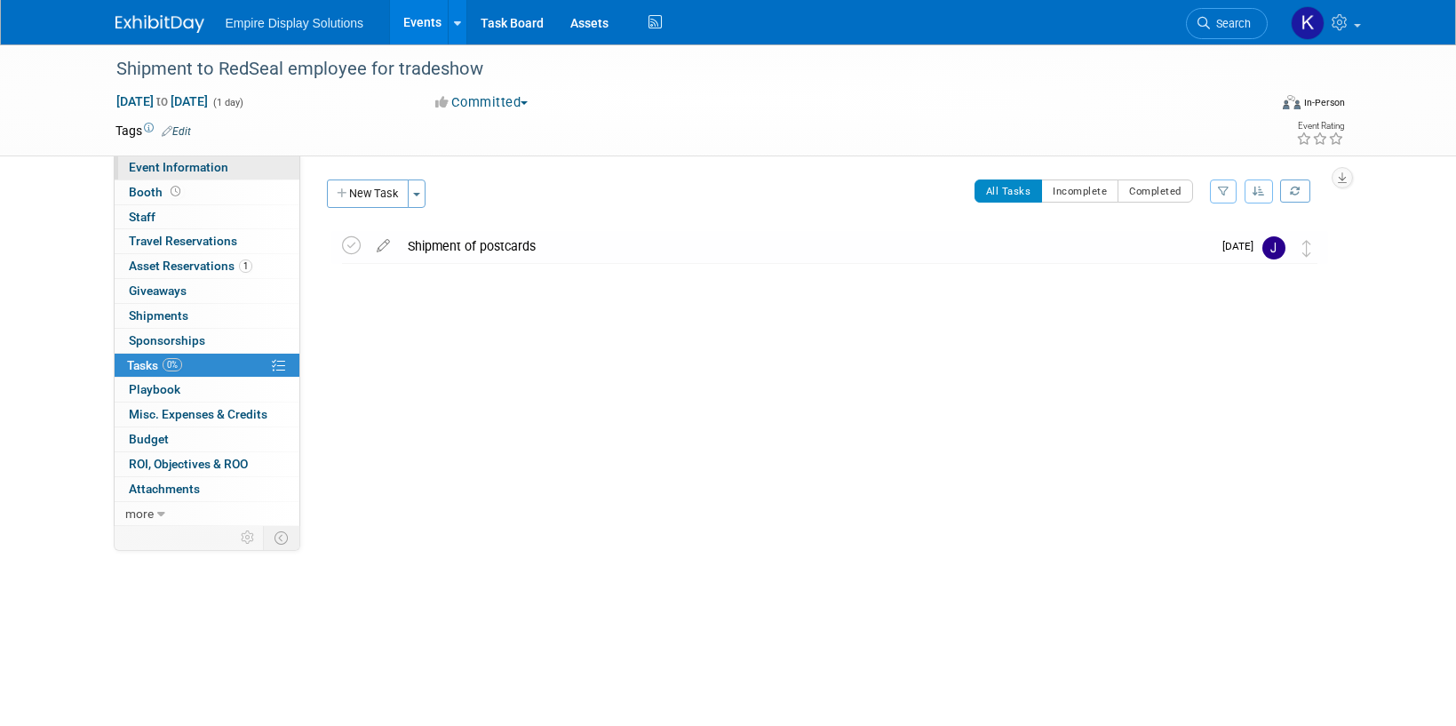
click at [210, 168] on span "Event Information" at bounding box center [178, 167] width 99 height 14
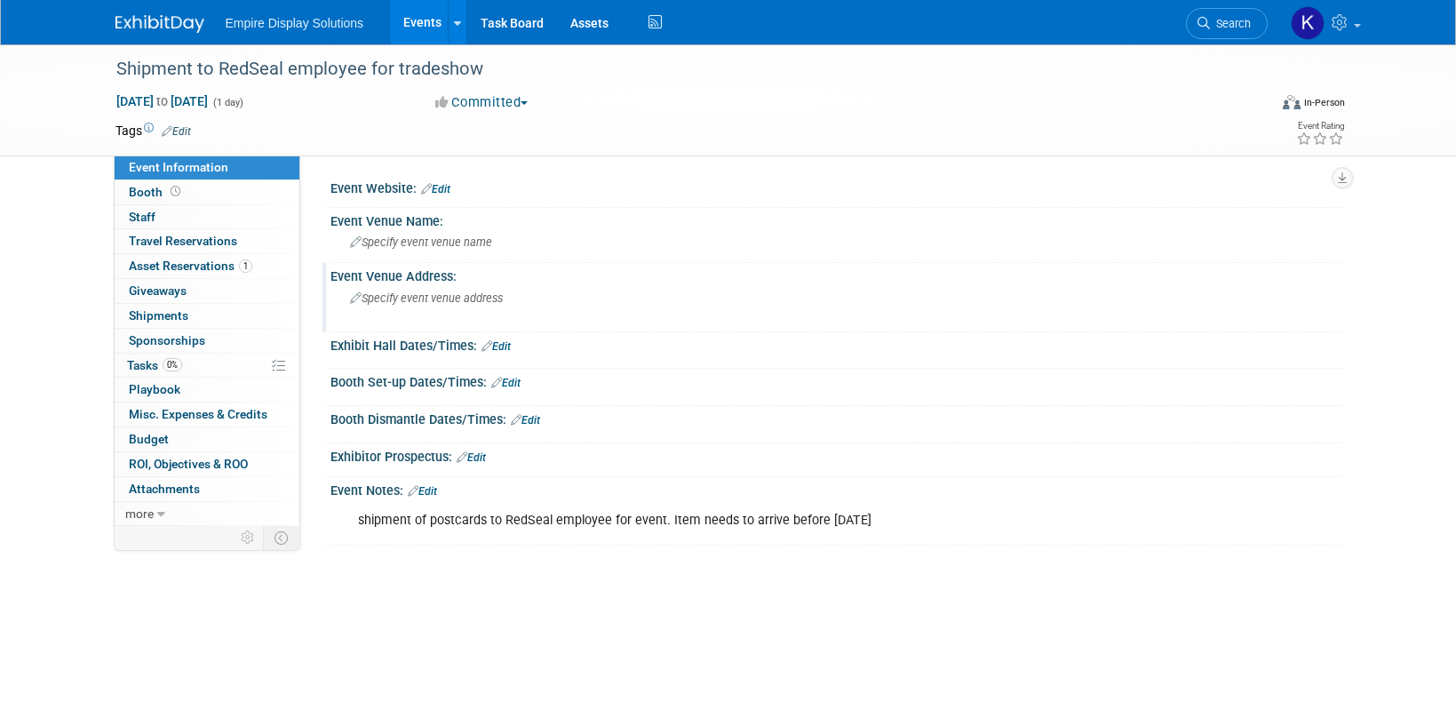
click at [408, 304] on span "Specify event venue address" at bounding box center [426, 297] width 153 height 13
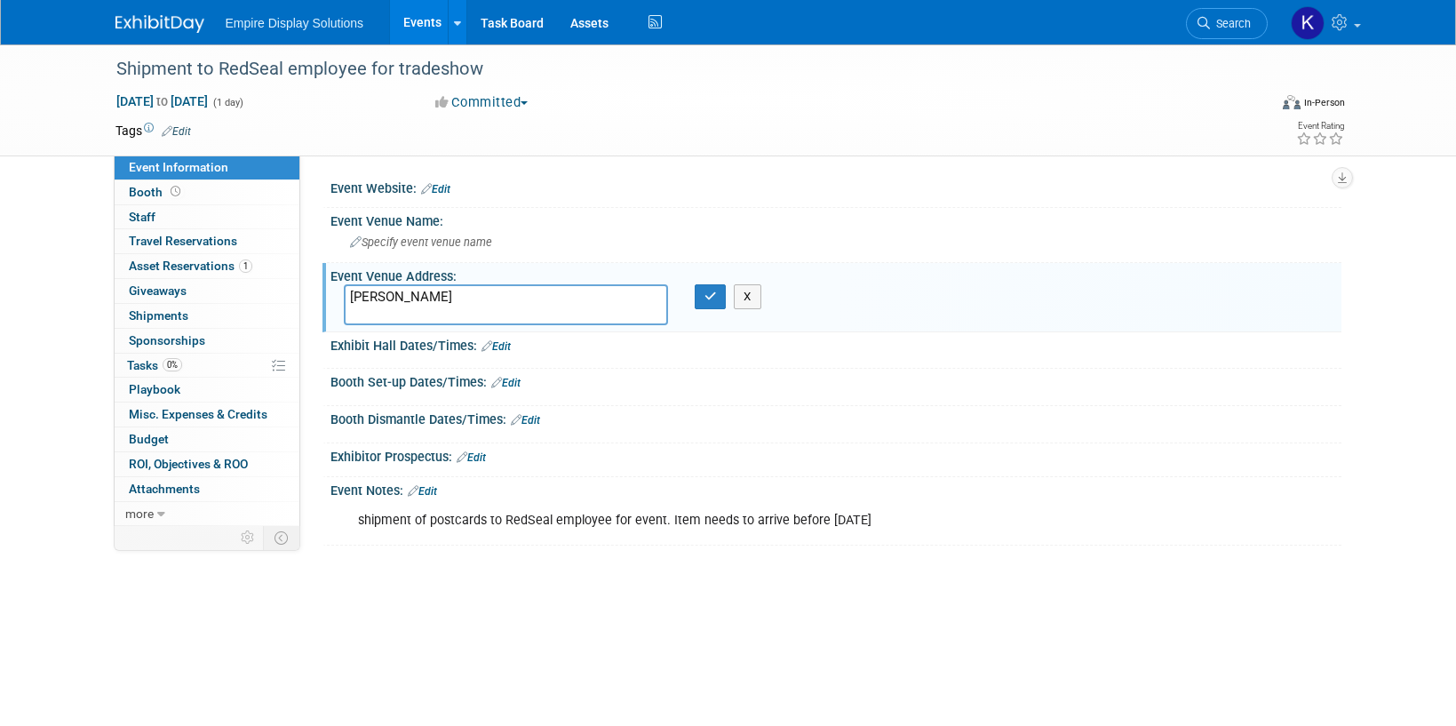
paste textarea "20748 Hollow Falls Terrace, Sterling, VA 20165"
type textarea "Mindi Moshides 20748 Hollow Falls Terrace, Sterling, VA 20165"
click at [707, 296] on icon "button" at bounding box center [710, 296] width 12 height 12
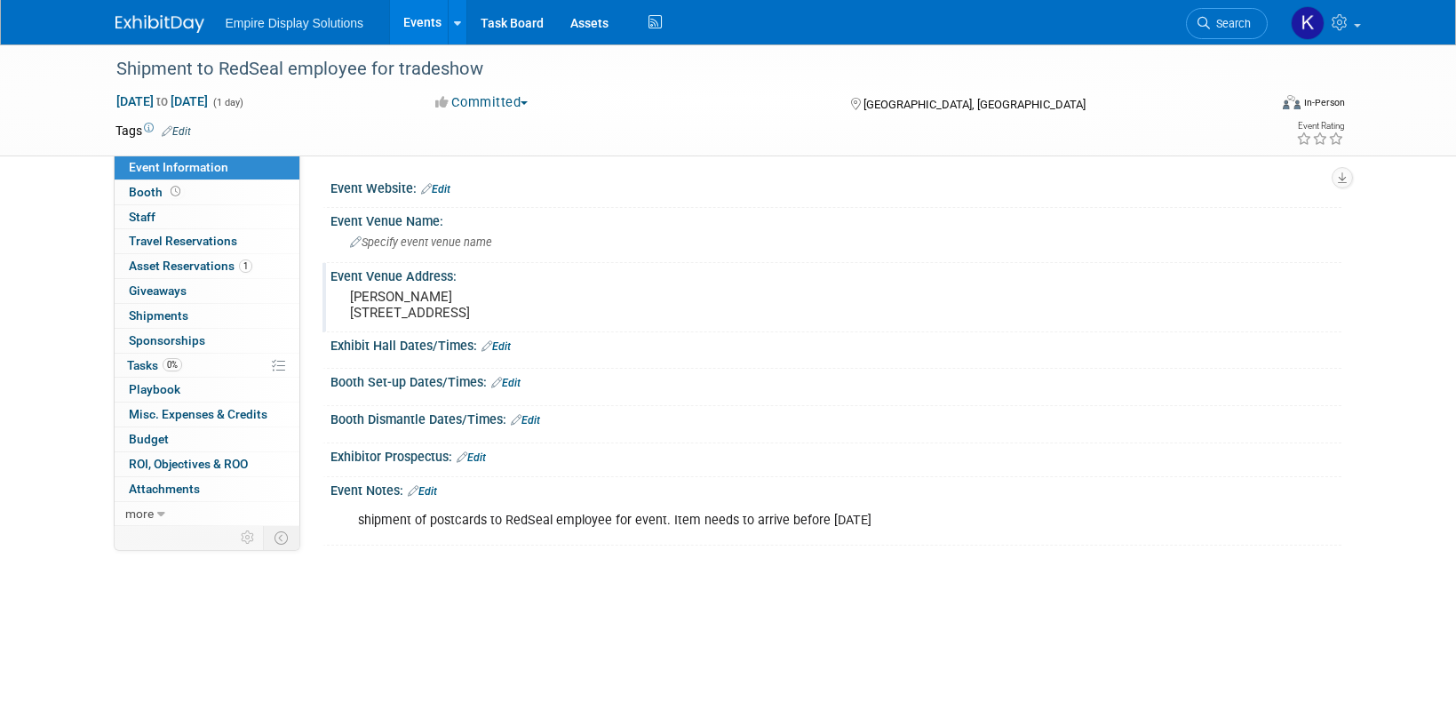
click at [470, 294] on pre "Mindi Moshides 20748 Hollow Falls Terrace, Sterling, VA 20165" at bounding box center [541, 305] width 382 height 32
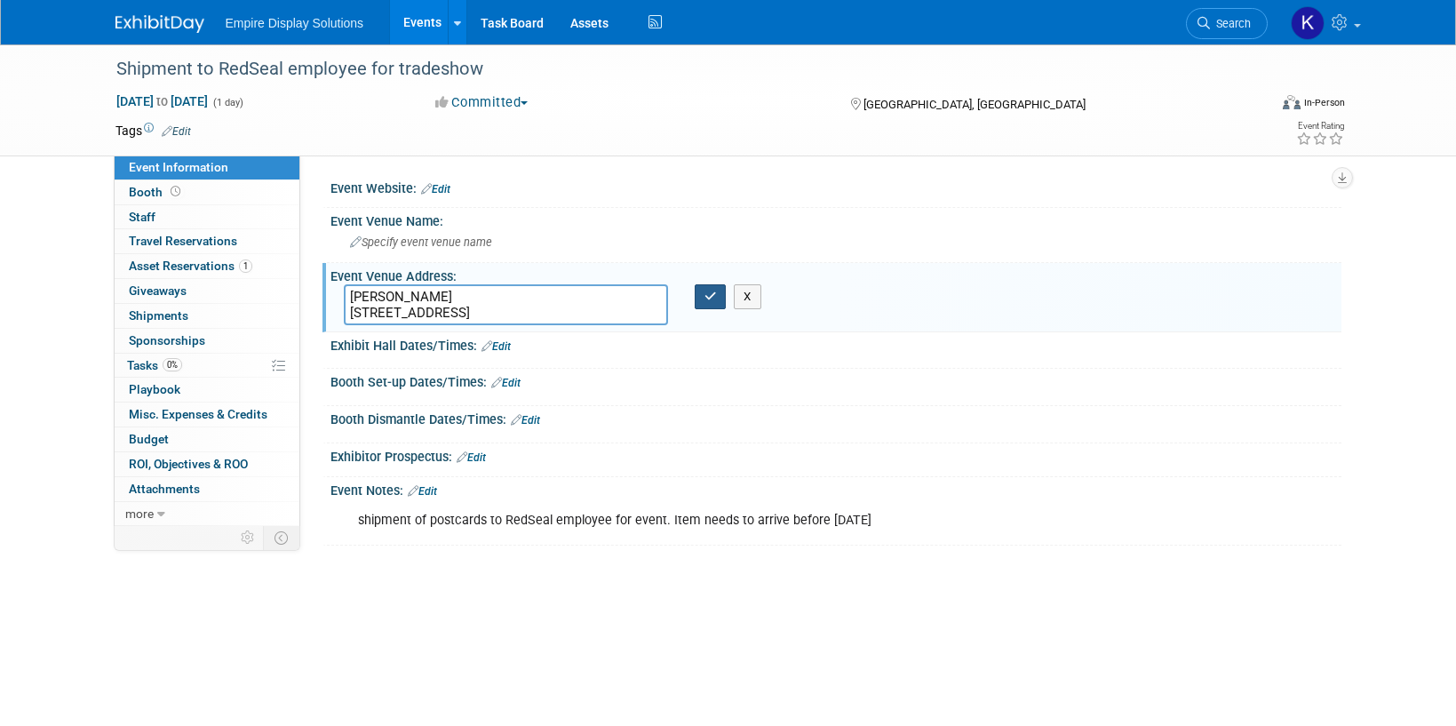
click at [705, 293] on icon "button" at bounding box center [710, 296] width 12 height 12
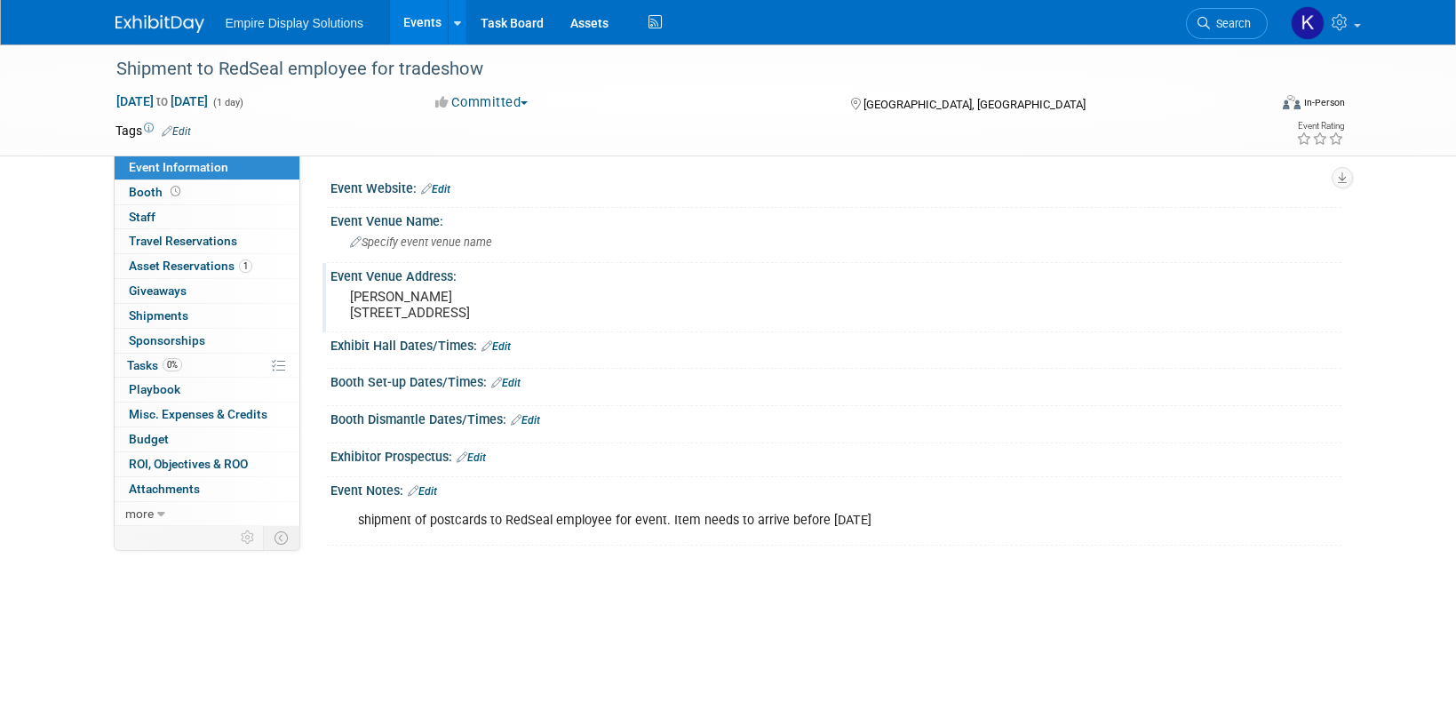
click at [180, 161] on span "Event Information" at bounding box center [178, 167] width 99 height 14
click at [166, 18] on img at bounding box center [159, 24] width 89 height 18
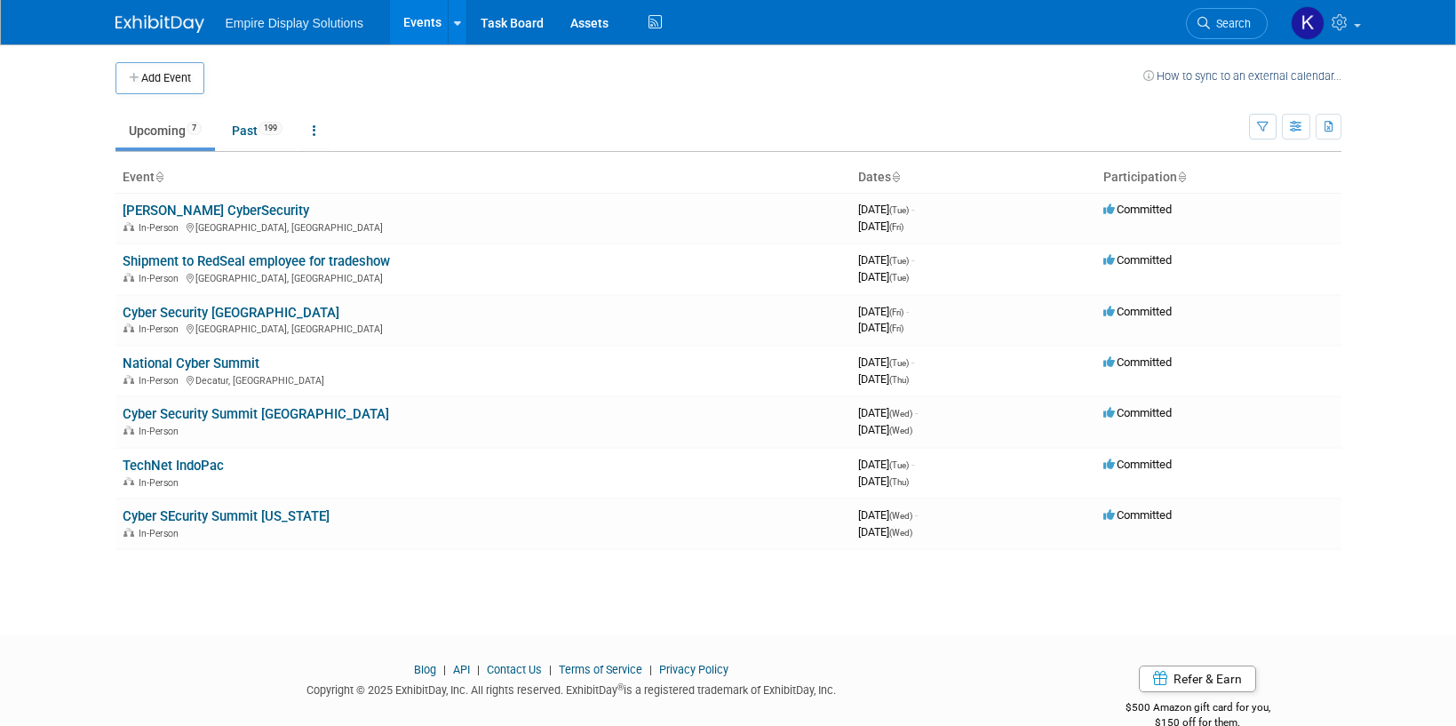
click at [178, 20] on img at bounding box center [159, 24] width 89 height 18
click at [236, 256] on link "Shipment to RedSeal employee for tradeshow" at bounding box center [256, 261] width 267 height 16
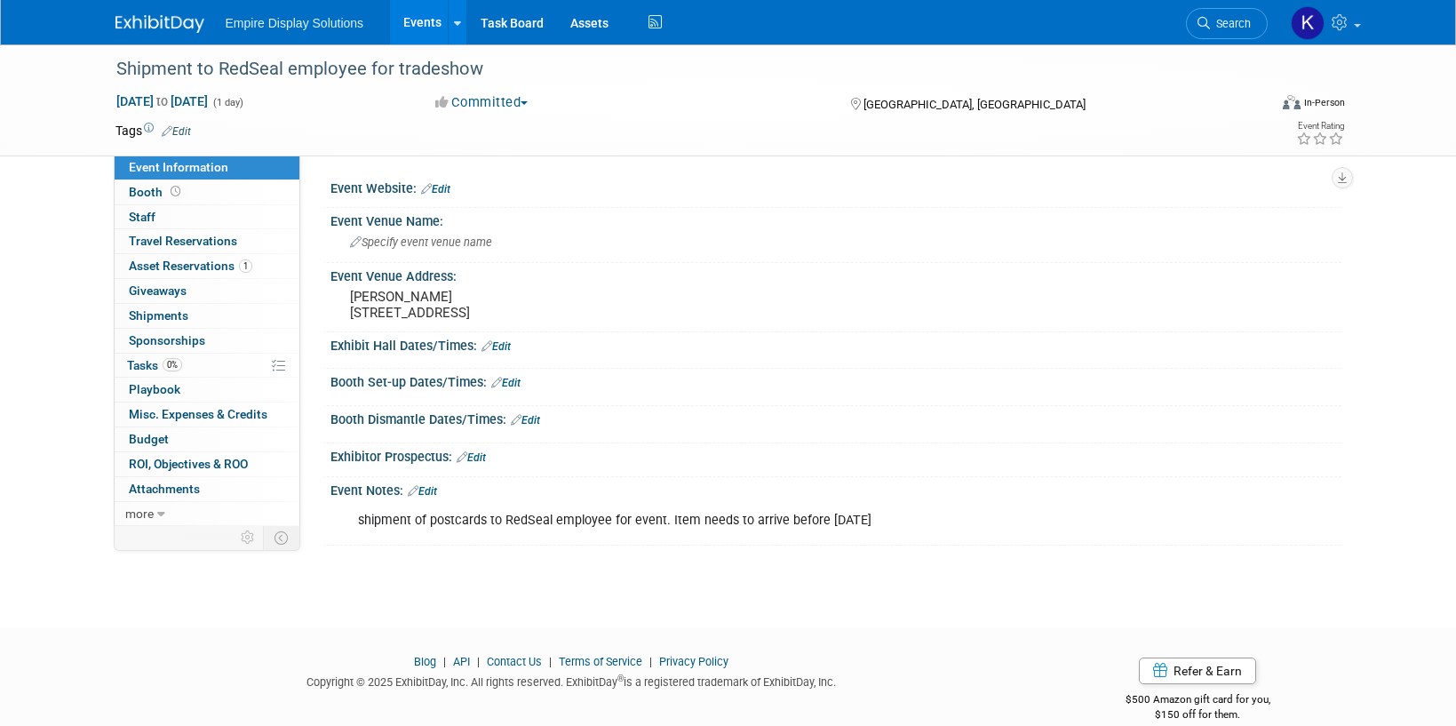
click at [434, 491] on link "Edit" at bounding box center [422, 491] width 29 height 12
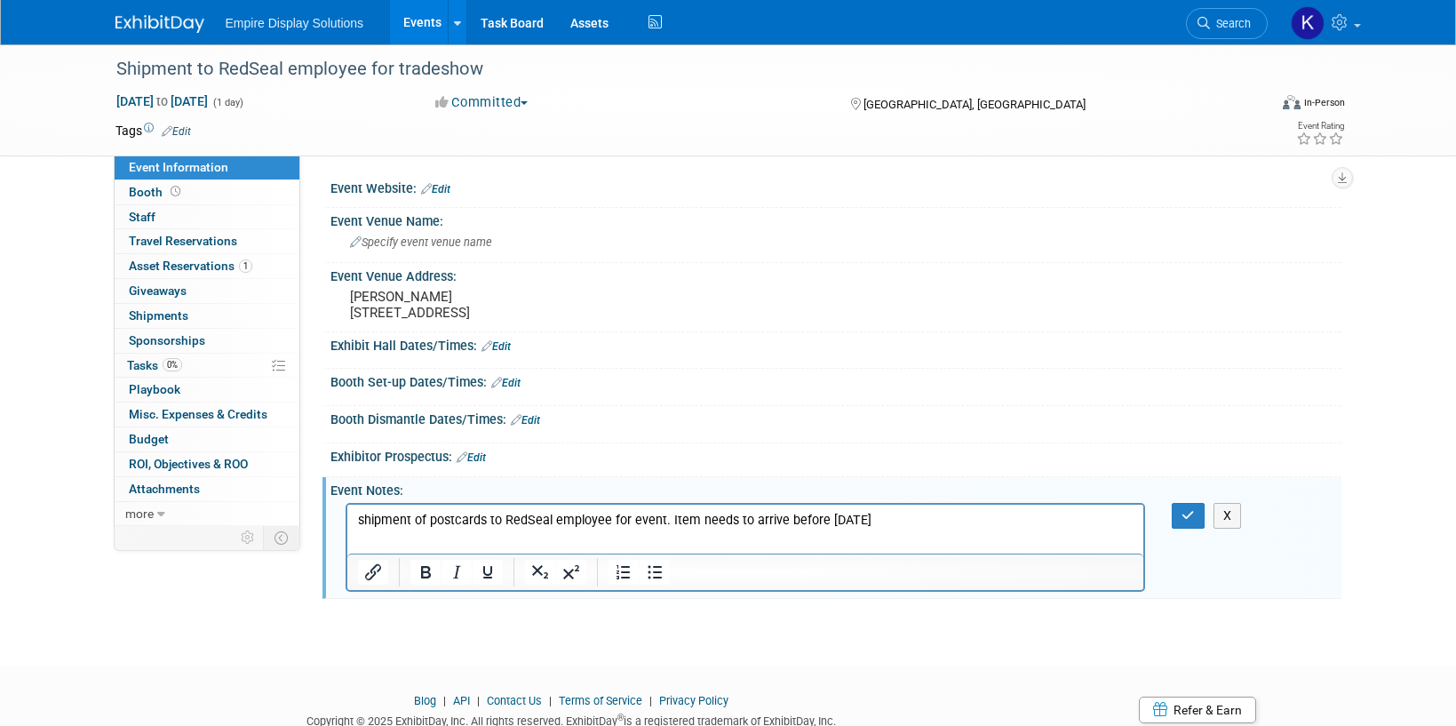
click at [885, 518] on p "shipment of postcards to RedSeal employee for event. Item needs to arrive befor…" at bounding box center [745, 520] width 776 height 18
click at [1184, 517] on icon "button" at bounding box center [1187, 515] width 13 height 12
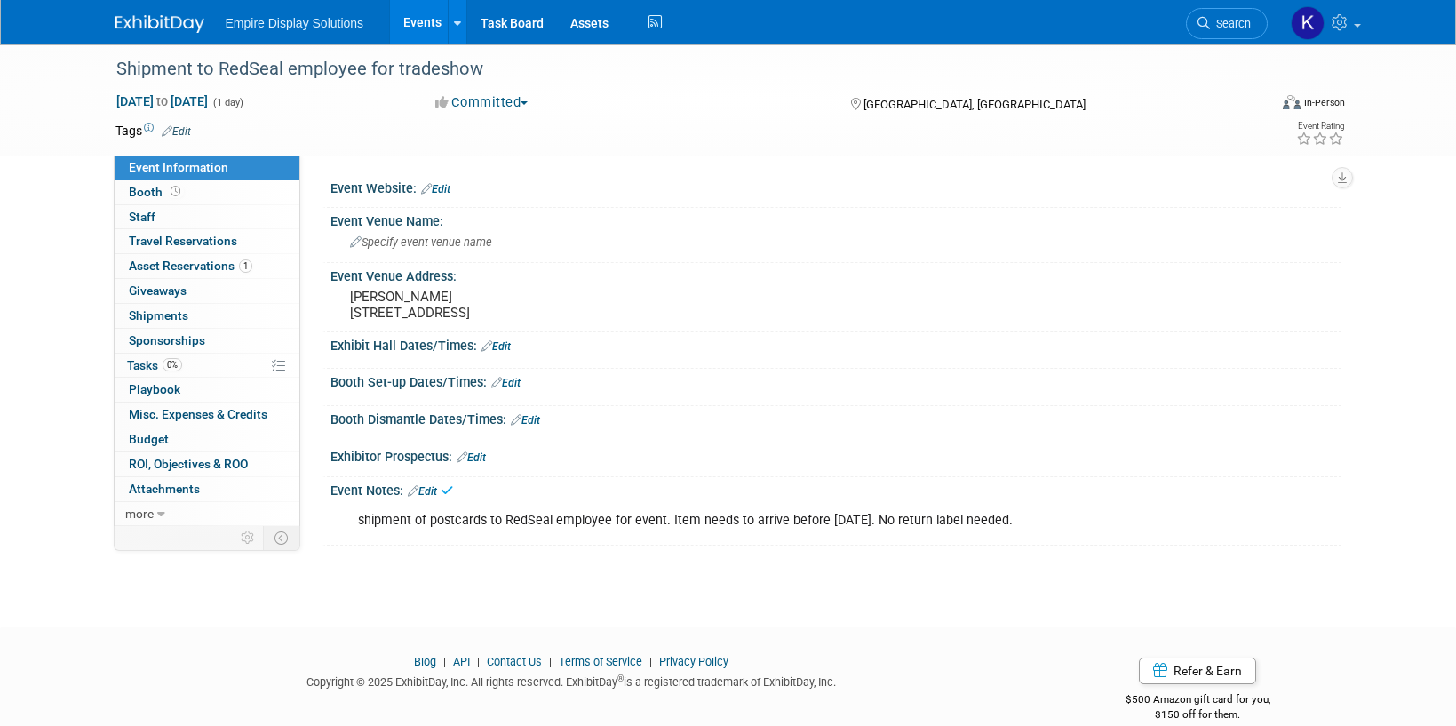
click at [147, 19] on img at bounding box center [159, 24] width 89 height 18
